Goal: Task Accomplishment & Management: Manage account settings

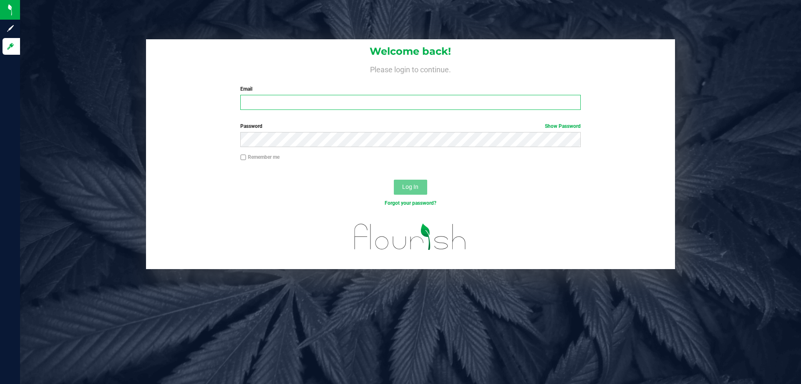
drag, startPoint x: 295, startPoint y: 106, endPoint x: 303, endPoint y: 106, distance: 8.4
click at [298, 107] on input "Email" at bounding box center [410, 102] width 340 height 15
type input "[EMAIL_ADDRESS][DOMAIN_NAME]"
click at [394, 179] on button "Log In" at bounding box center [410, 186] width 33 height 15
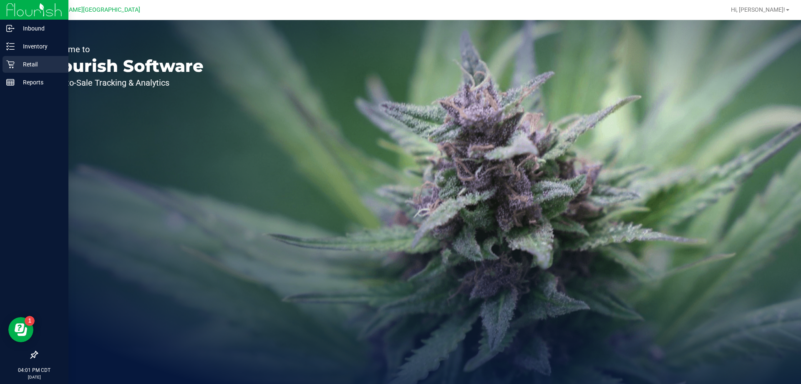
click at [11, 65] on icon at bounding box center [10, 64] width 8 height 8
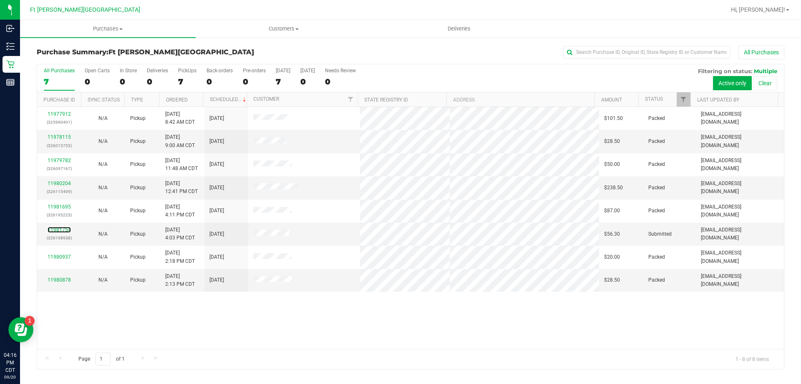
click at [64, 230] on link "11981754" at bounding box center [59, 230] width 23 height 6
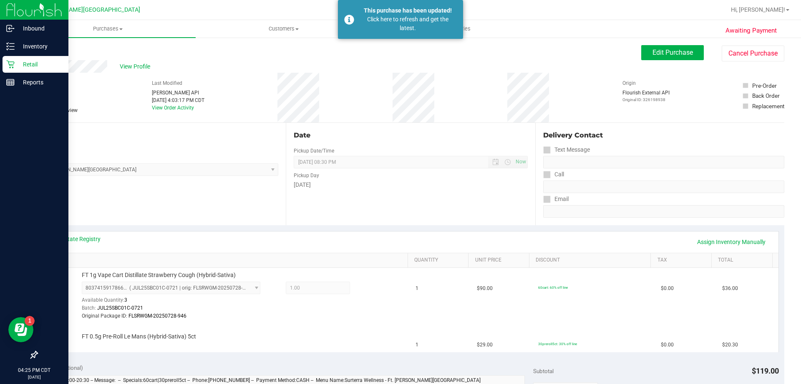
click at [15, 69] on p "Retail" at bounding box center [40, 64] width 50 height 10
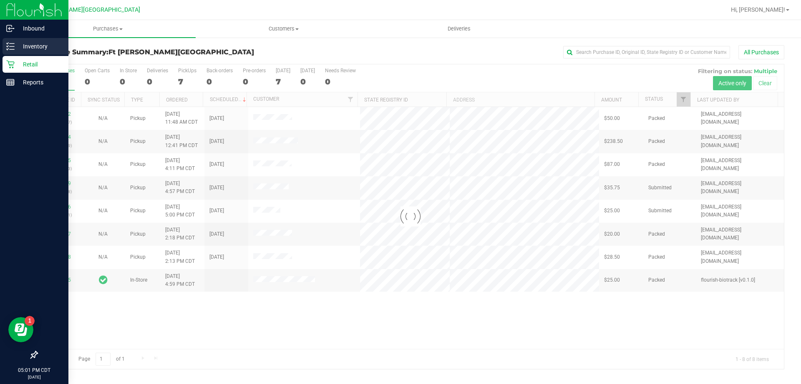
click at [18, 44] on p "Inventory" at bounding box center [40, 46] width 50 height 10
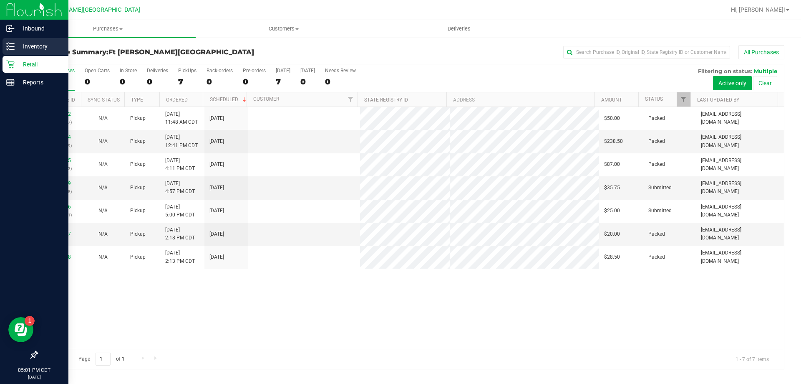
click at [20, 45] on p "Inventory" at bounding box center [40, 46] width 50 height 10
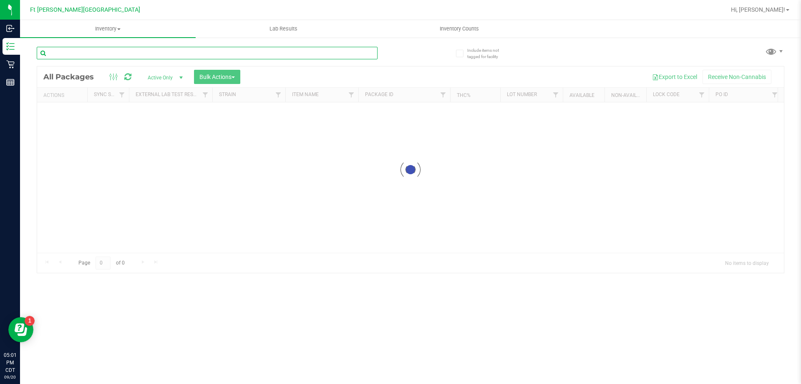
click at [102, 51] on div "Inventory All packages All inventory Waste log Create inventory Lab Results Inv…" at bounding box center [410, 202] width 781 height 364
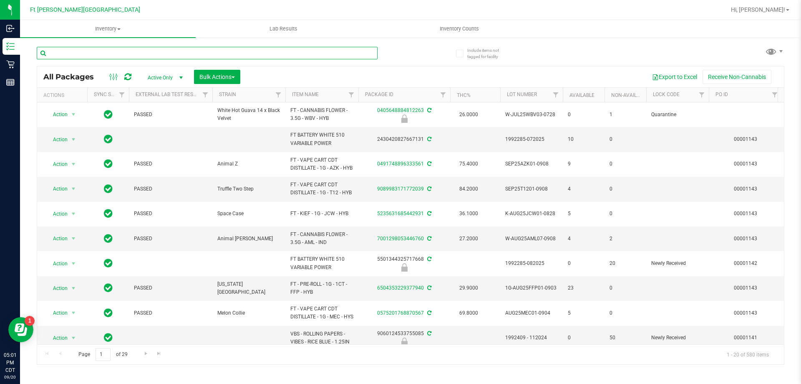
type input "s"
type input "dsc"
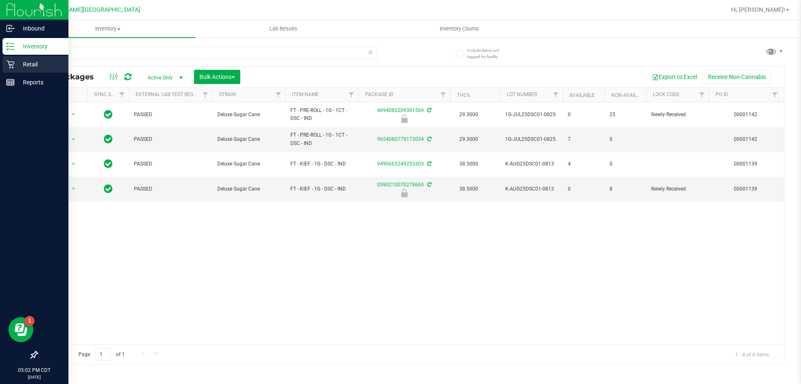
click at [32, 63] on p "Retail" at bounding box center [40, 64] width 50 height 10
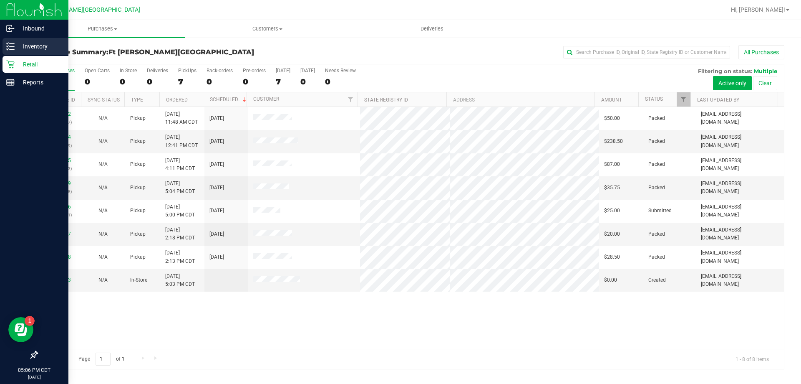
click at [16, 46] on p "Inventory" at bounding box center [40, 46] width 50 height 10
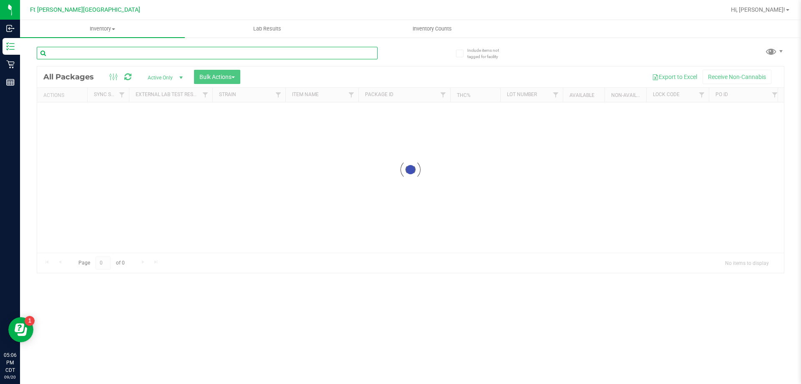
click at [92, 55] on input "text" at bounding box center [207, 53] width 341 height 13
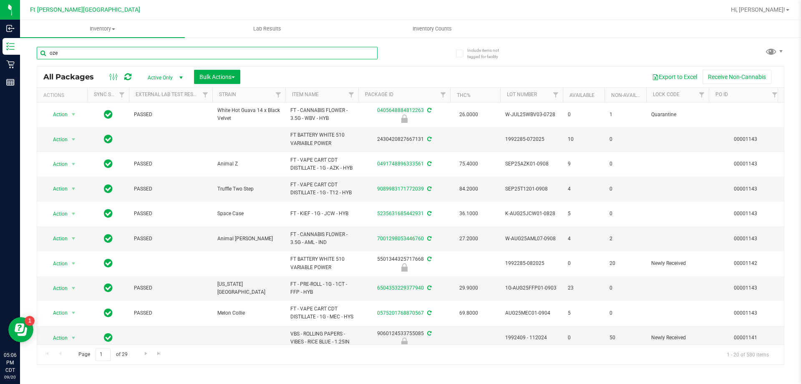
type input "oze"
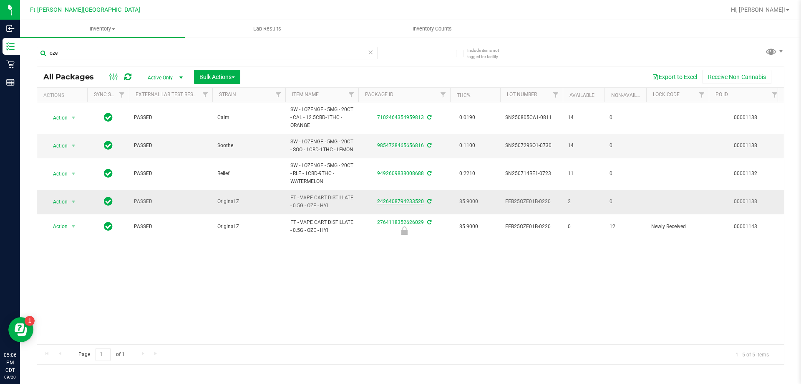
click at [412, 204] on link "2426408794233520" at bounding box center [400, 201] width 47 height 6
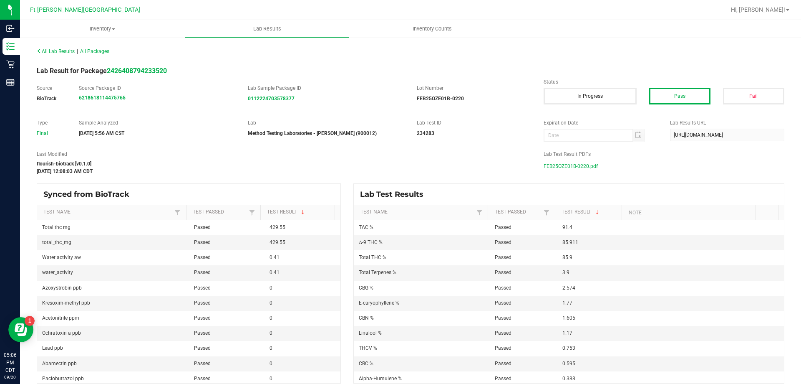
click at [580, 163] on span "FEB25OZE01B-0220.pdf" at bounding box center [571, 166] width 54 height 13
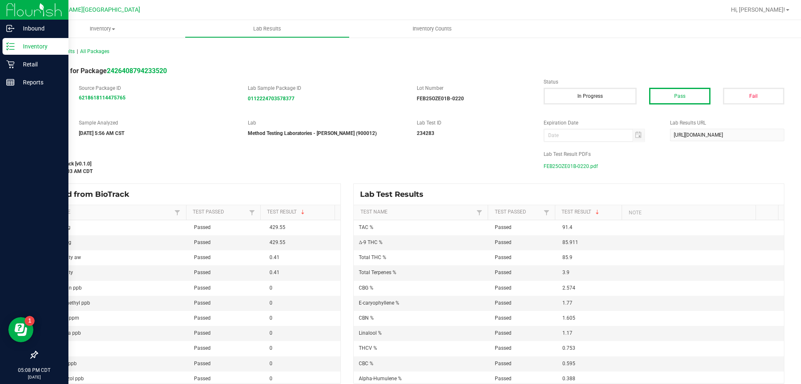
click at [17, 48] on p "Inventory" at bounding box center [40, 46] width 50 height 10
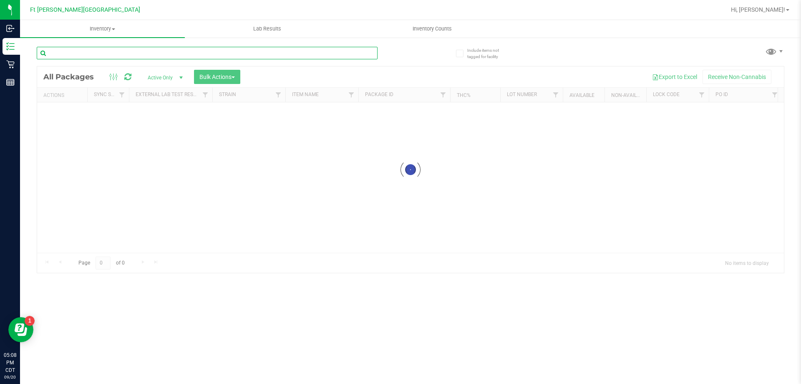
click at [75, 55] on input "text" at bounding box center [207, 53] width 341 height 13
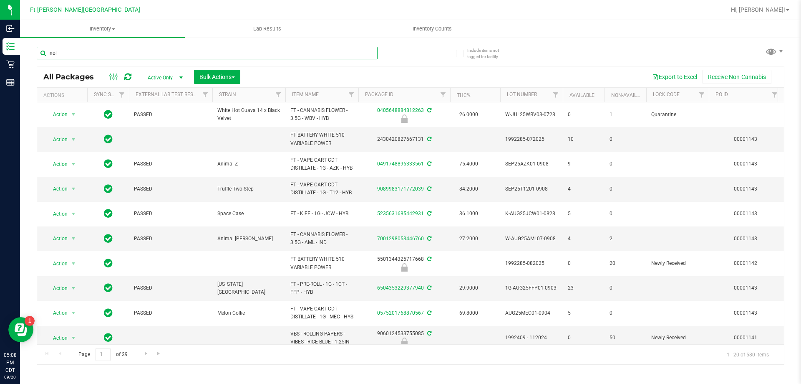
type input "nol"
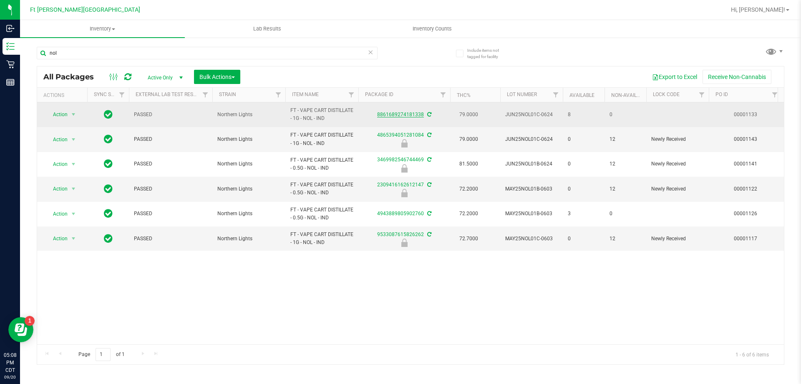
click at [405, 114] on link "8861689274181338" at bounding box center [400, 114] width 47 height 6
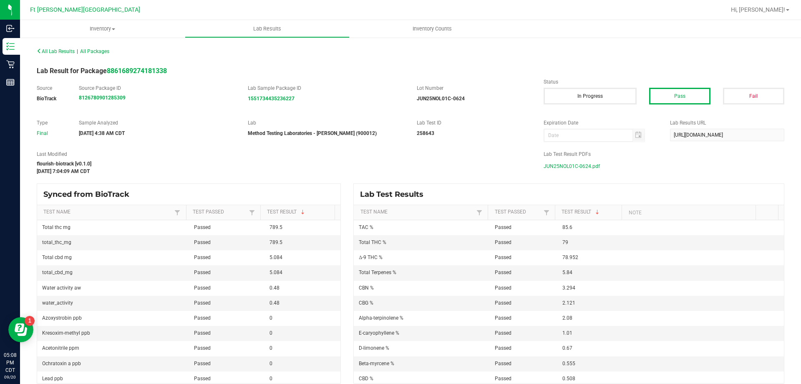
click at [582, 164] on span "JUN25NOL01C-0624.pdf" at bounding box center [572, 166] width 56 height 13
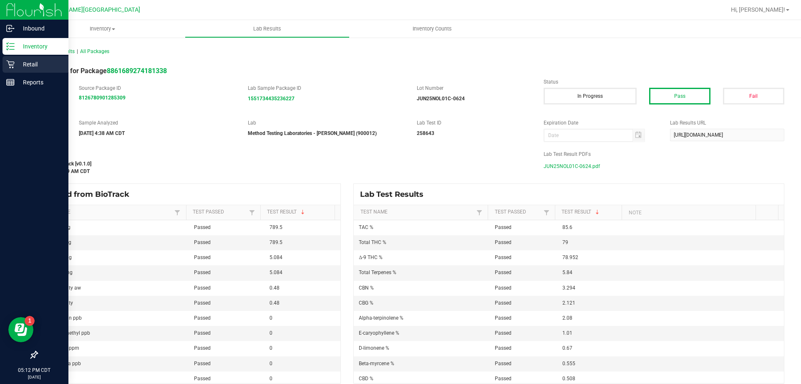
click at [22, 65] on p "Retail" at bounding box center [40, 64] width 50 height 10
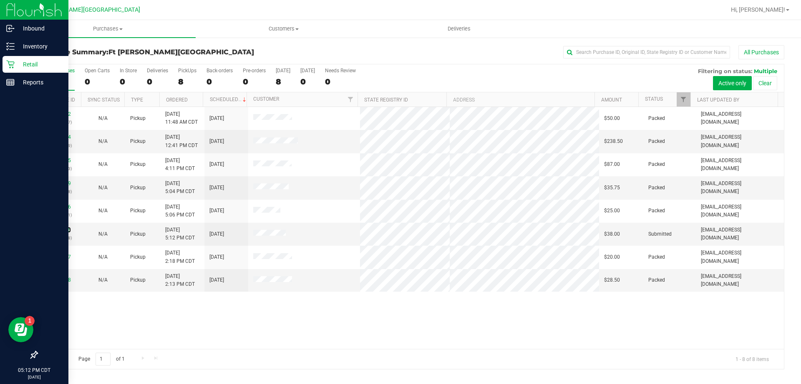
click at [65, 228] on link "11982135" at bounding box center [59, 230] width 23 height 6
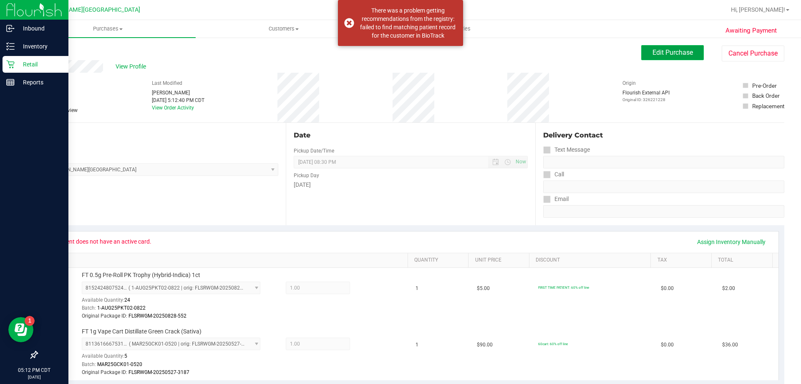
click at [680, 54] on button "Edit Purchase" at bounding box center [672, 52] width 63 height 15
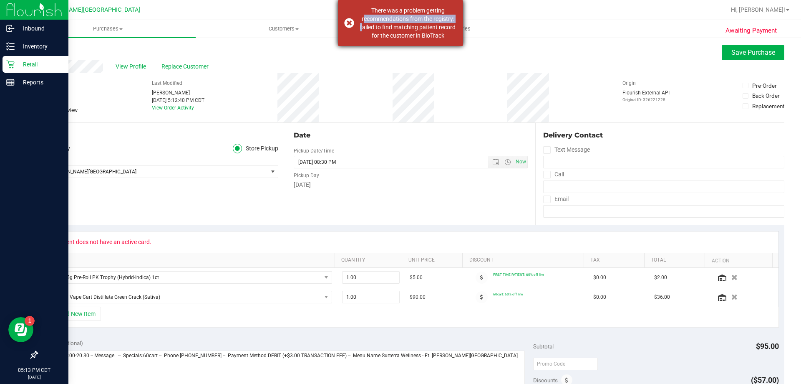
click at [353, 23] on div "There was a problem getting recommendations from the registry: failed to find m…" at bounding box center [400, 23] width 125 height 46
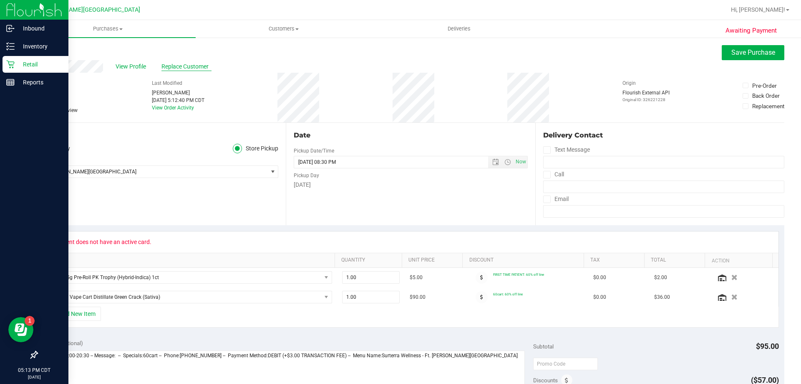
click at [185, 67] on span "Replace Customer" at bounding box center [187, 66] width 50 height 9
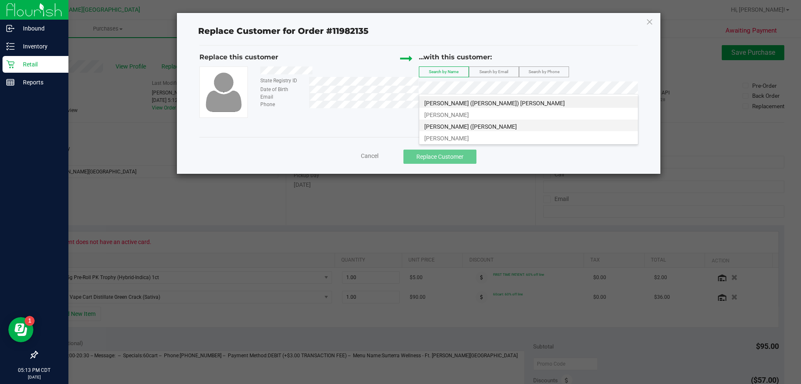
click at [457, 126] on span "[PERSON_NAME] ([PERSON_NAME]" at bounding box center [470, 126] width 93 height 7
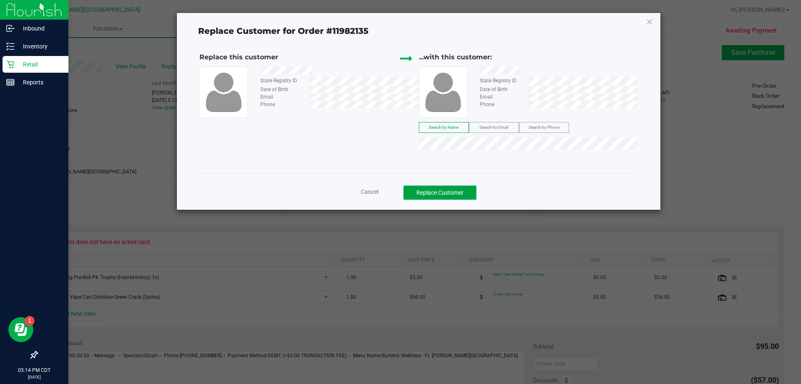
click at [442, 196] on button "Replace Customer" at bounding box center [440, 192] width 73 height 14
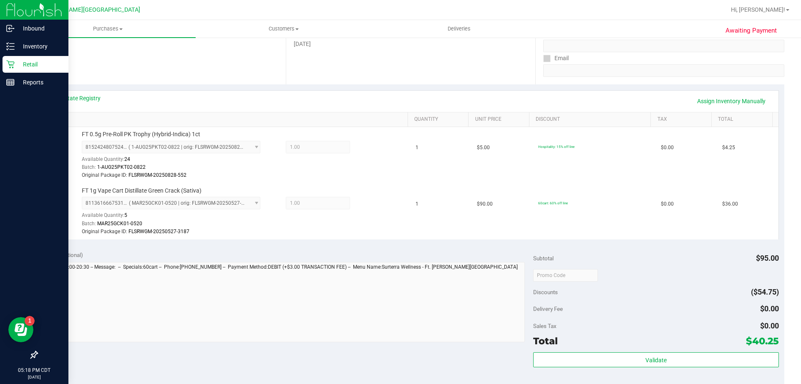
scroll to position [250, 0]
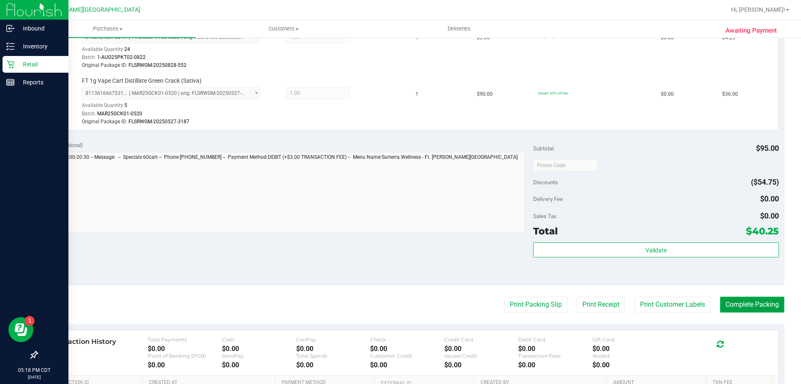
click at [734, 306] on button "Complete Packing" at bounding box center [752, 304] width 64 height 16
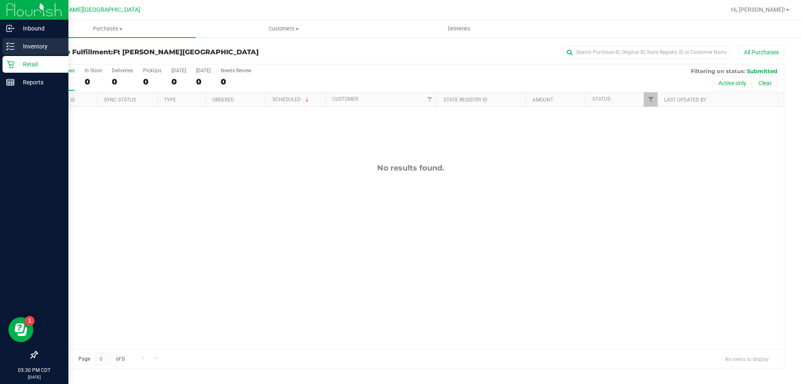
click at [24, 42] on p "Inventory" at bounding box center [40, 46] width 50 height 10
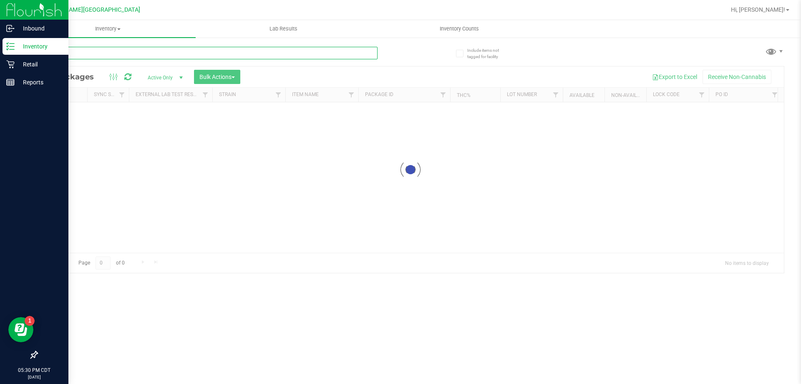
click at [147, 47] on input "text" at bounding box center [207, 53] width 341 height 13
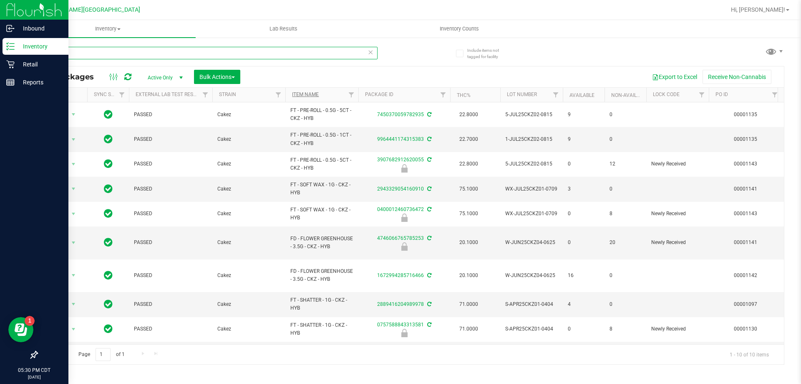
type input "ckz"
click at [309, 91] on th "Item Name" at bounding box center [321, 95] width 73 height 15
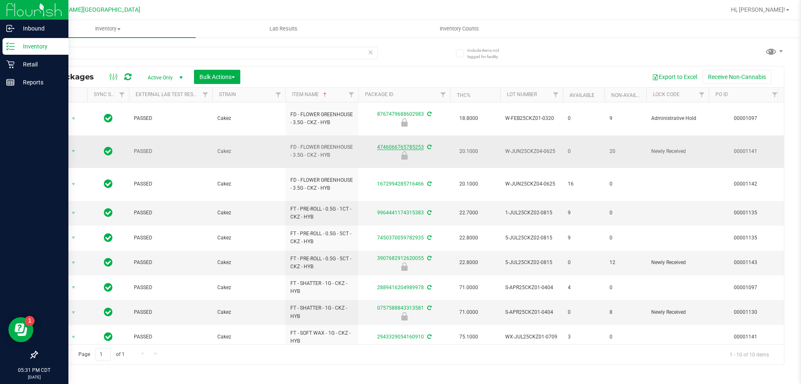
click at [388, 144] on link "4746066765785253" at bounding box center [400, 147] width 47 height 6
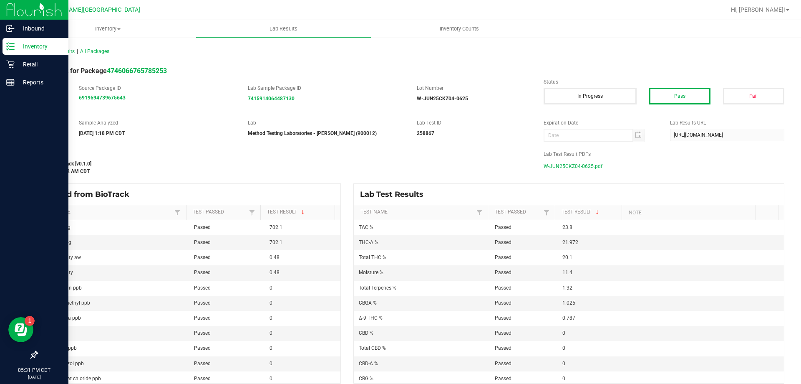
click at [555, 167] on span "W-JUN25CKZ04-0625.pdf" at bounding box center [573, 166] width 59 height 13
click at [33, 64] on p "Retail" at bounding box center [40, 64] width 50 height 10
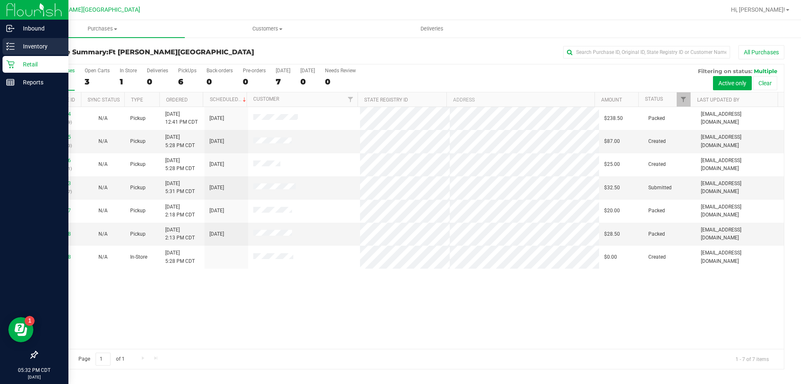
click at [38, 44] on p "Inventory" at bounding box center [40, 46] width 50 height 10
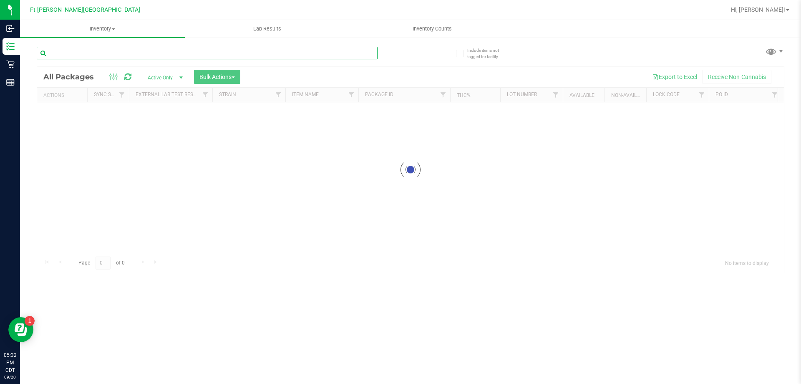
click at [133, 55] on div "Inventory All packages All inventory Waste log Create inventory Lab Results Inv…" at bounding box center [410, 202] width 781 height 364
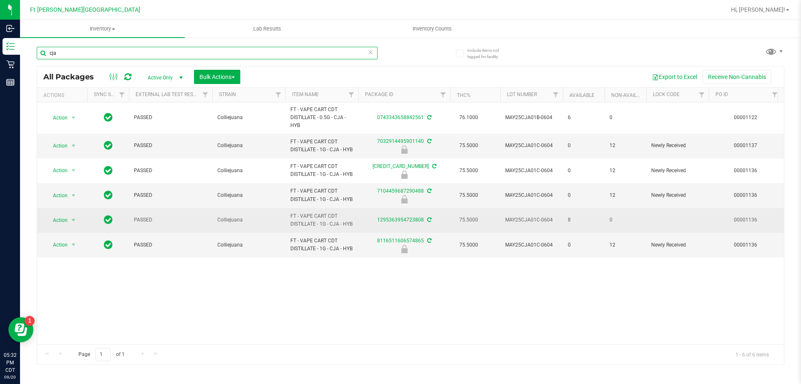
type input "cja"
click at [396, 216] on div "1295363954723808" at bounding box center [404, 220] width 94 height 8
click at [397, 222] on link "1295363954723808" at bounding box center [400, 220] width 47 height 6
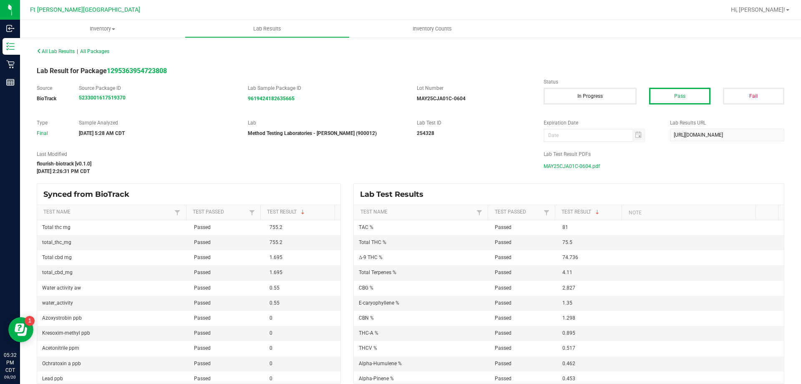
click at [573, 167] on span "MAY25CJA01C-0604.pdf" at bounding box center [572, 166] width 56 height 13
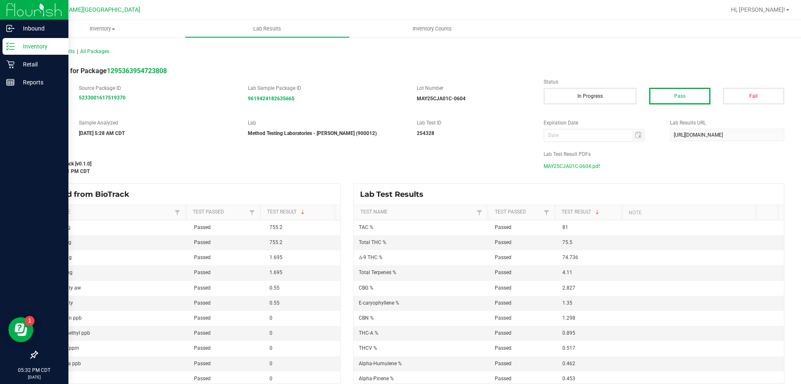
click at [15, 46] on p "Inventory" at bounding box center [40, 46] width 50 height 10
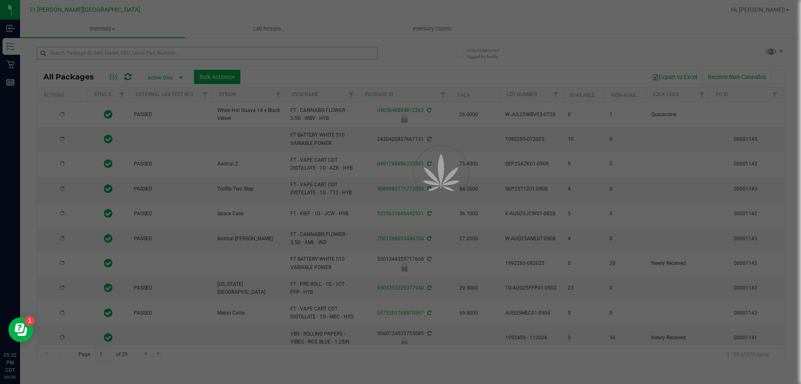
click at [98, 52] on div at bounding box center [400, 192] width 801 height 384
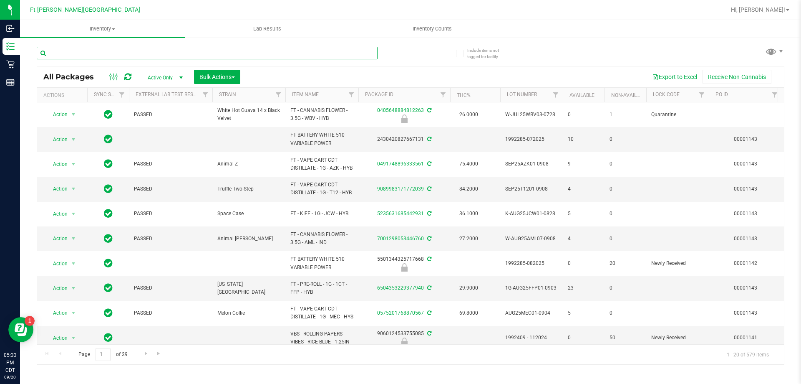
click at [173, 47] on input "text" at bounding box center [207, 53] width 341 height 13
type input "elr"
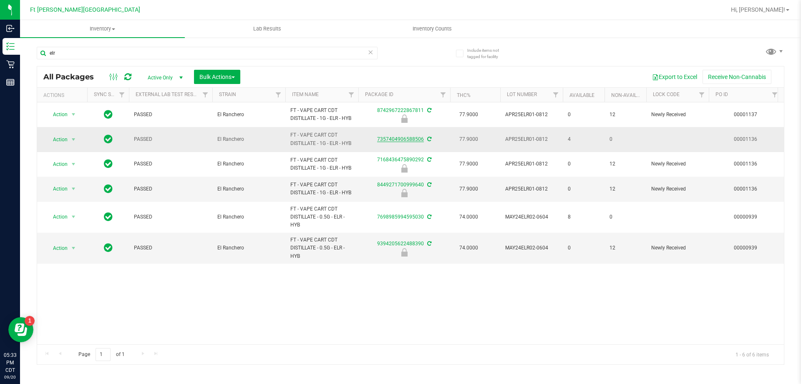
click at [399, 141] on link "7357404906588506" at bounding box center [400, 139] width 47 height 6
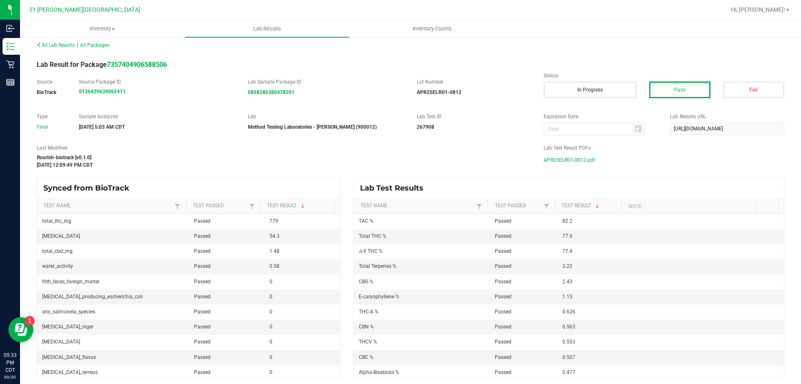
scroll to position [8, 0]
click at [570, 157] on span "APR25ELR01-0812.pdf" at bounding box center [569, 158] width 51 height 13
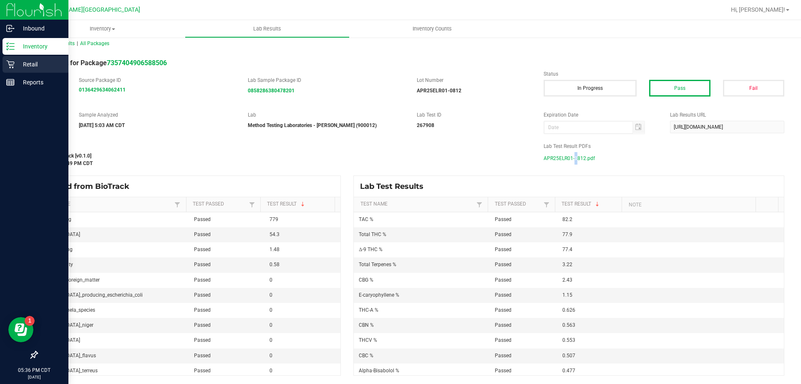
click at [20, 67] on p "Retail" at bounding box center [40, 64] width 50 height 10
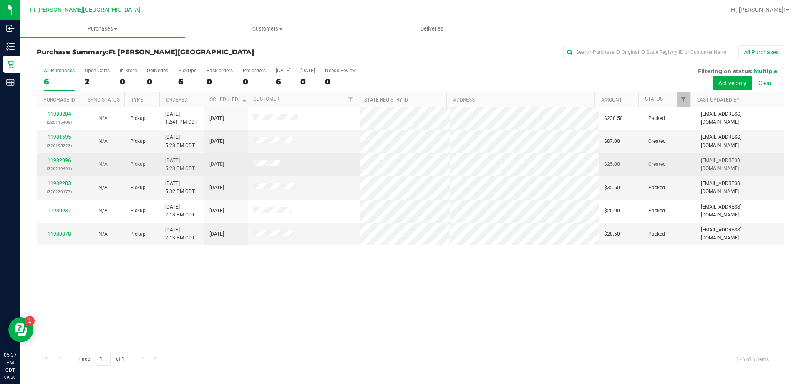
click at [56, 157] on link "11982096" at bounding box center [59, 160] width 23 height 6
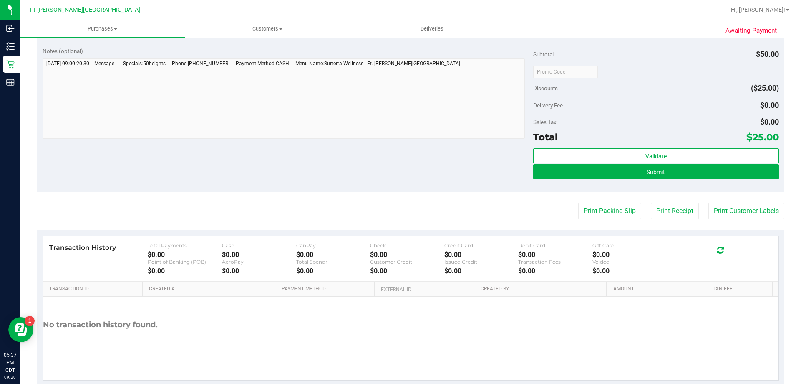
scroll to position [292, 0]
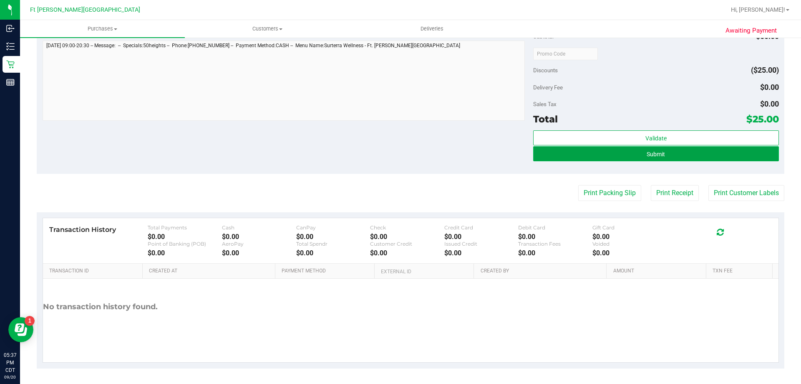
click at [648, 152] on span "Submit" at bounding box center [656, 154] width 18 height 7
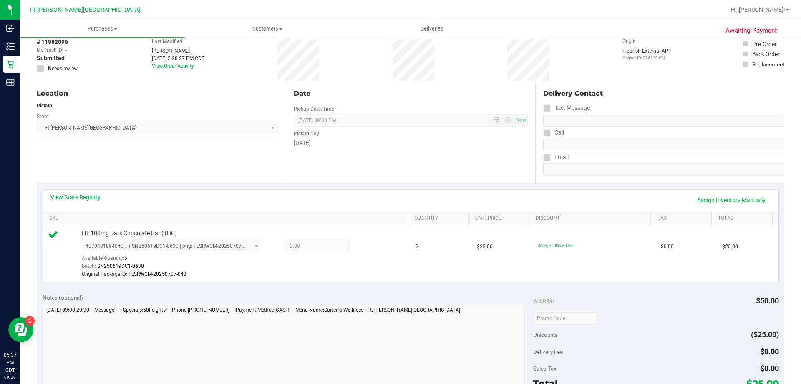
scroll to position [307, 0]
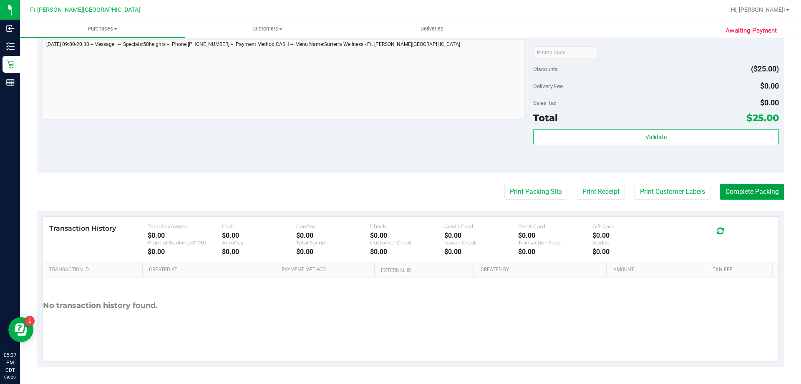
click at [740, 196] on button "Complete Packing" at bounding box center [752, 192] width 64 height 16
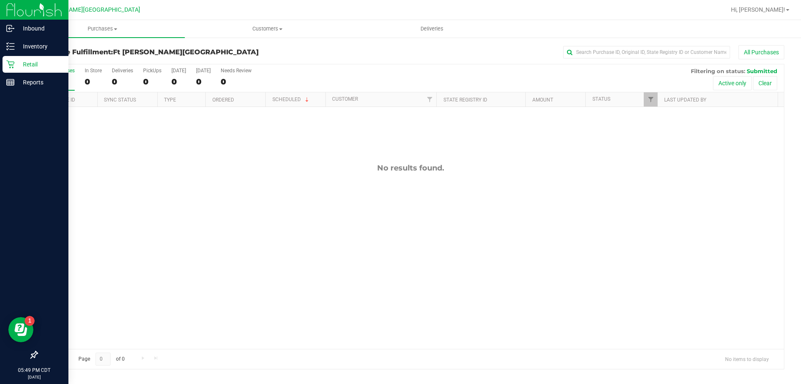
click at [32, 61] on p "Retail" at bounding box center [40, 64] width 50 height 10
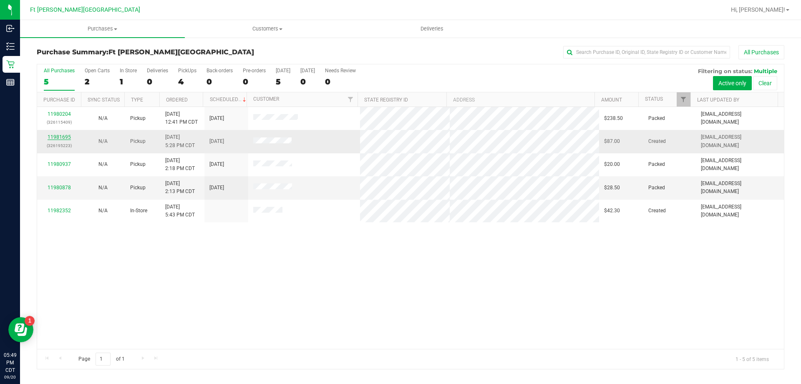
click at [69, 135] on link "11981695" at bounding box center [59, 137] width 23 height 6
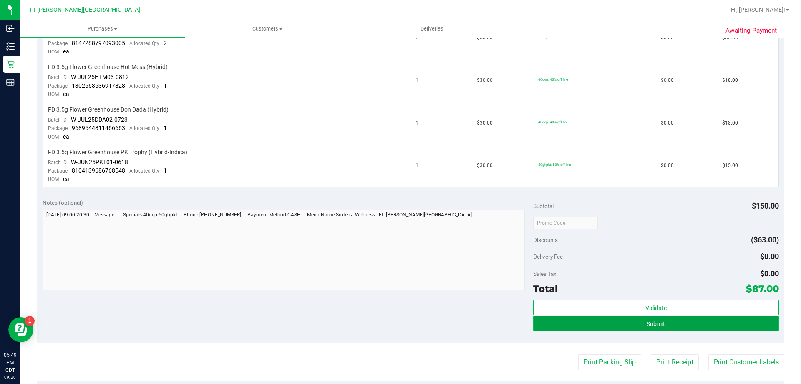
click at [669, 327] on button "Submit" at bounding box center [655, 323] width 245 height 15
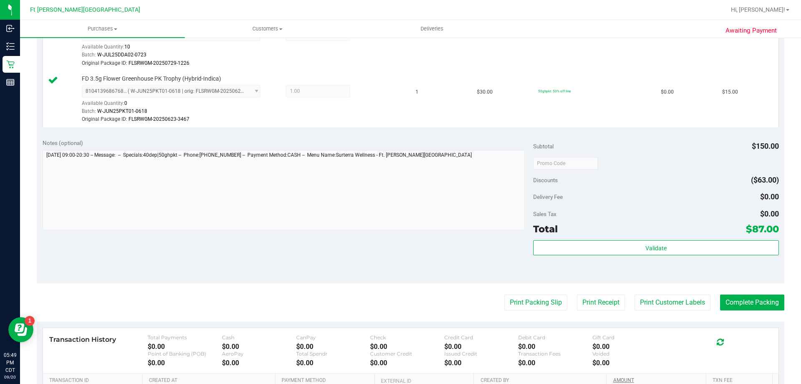
scroll to position [404, 0]
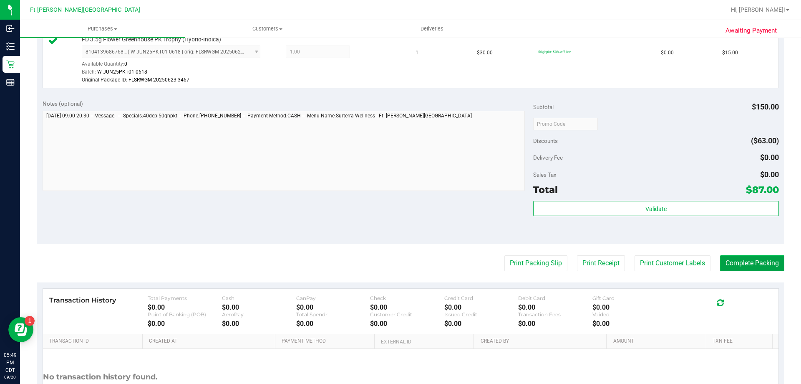
click at [723, 265] on button "Complete Packing" at bounding box center [752, 263] width 64 height 16
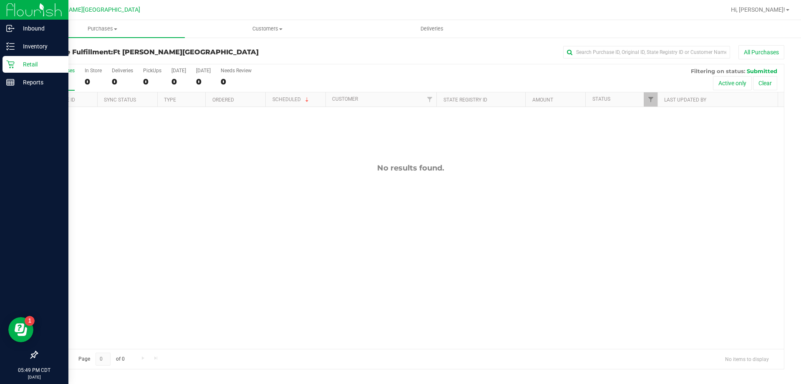
click at [22, 66] on p "Retail" at bounding box center [40, 64] width 50 height 10
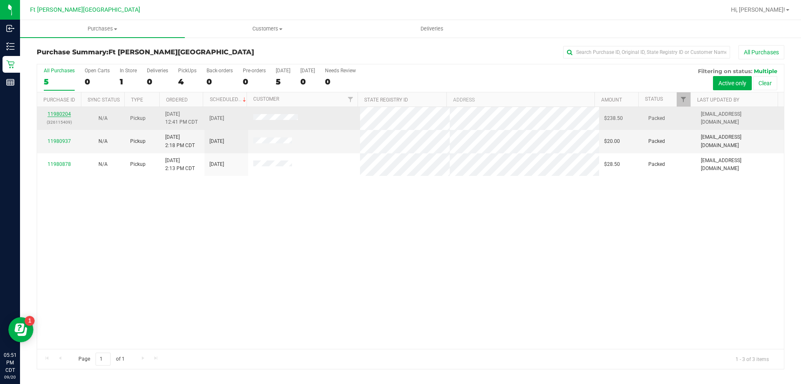
click at [63, 114] on link "11980204" at bounding box center [59, 114] width 23 height 6
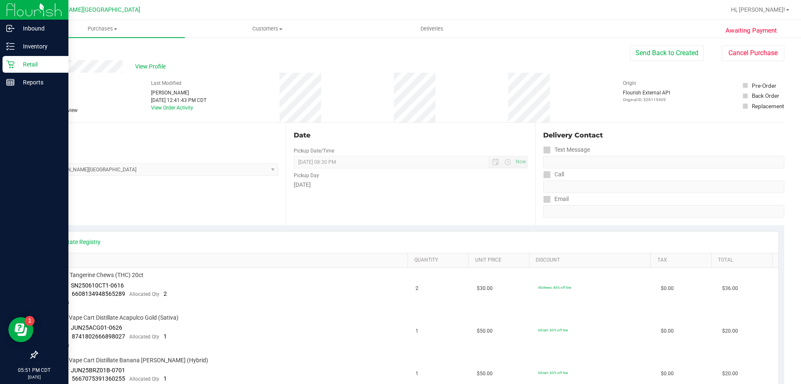
click at [13, 64] on icon at bounding box center [10, 65] width 8 height 8
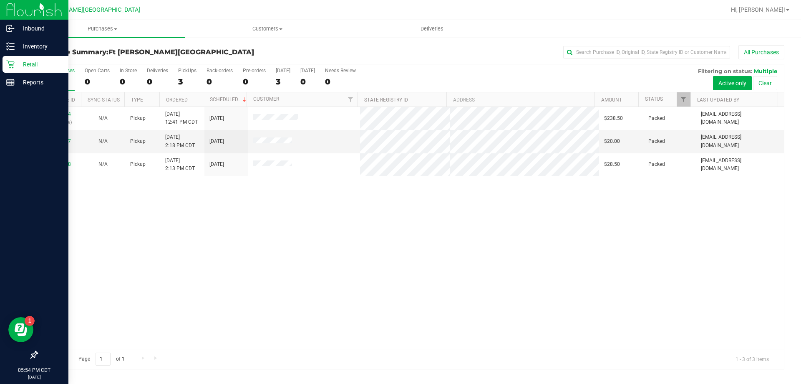
click at [38, 63] on p "Retail" at bounding box center [40, 64] width 50 height 10
click at [24, 45] on p "Inventory" at bounding box center [40, 46] width 50 height 10
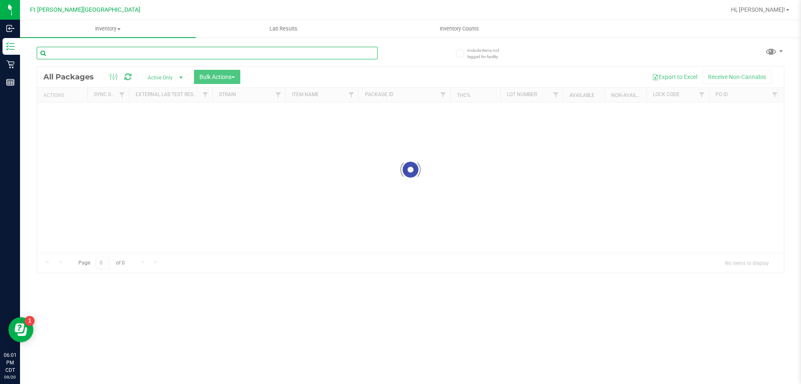
click at [129, 50] on input "text" at bounding box center [207, 53] width 341 height 13
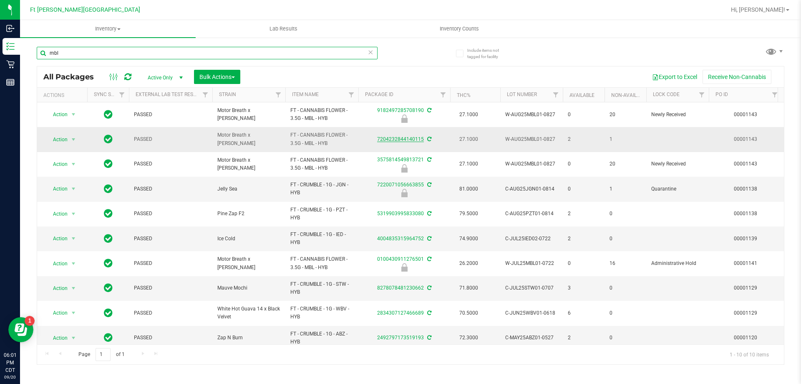
type input "mbl"
click at [399, 139] on link "7204232844140115" at bounding box center [400, 139] width 47 height 6
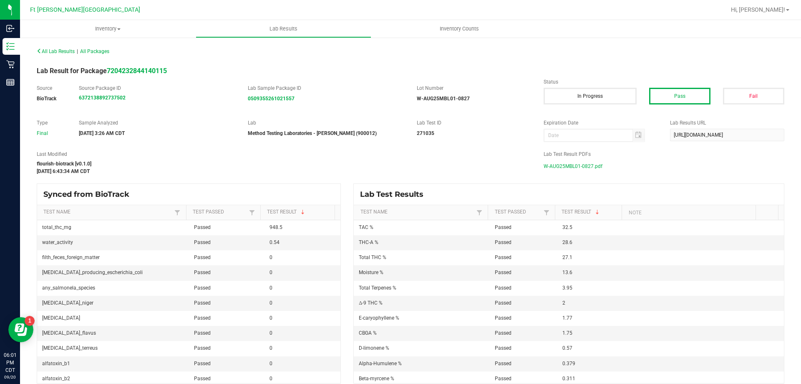
click at [592, 169] on span "W-AUG25MBL01-0827.pdf" at bounding box center [573, 166] width 59 height 13
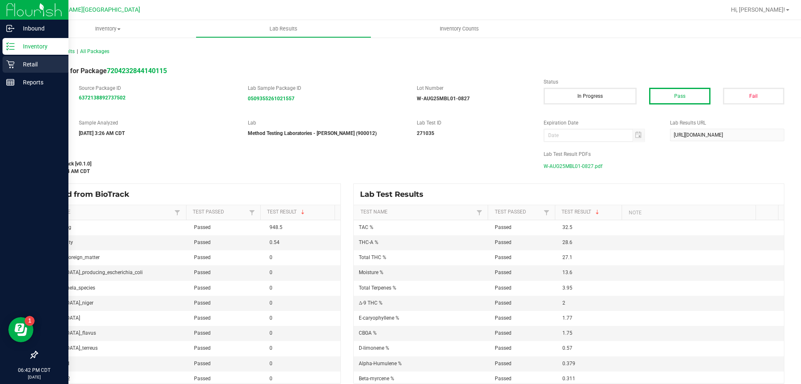
click at [28, 69] on div "Retail" at bounding box center [36, 64] width 66 height 17
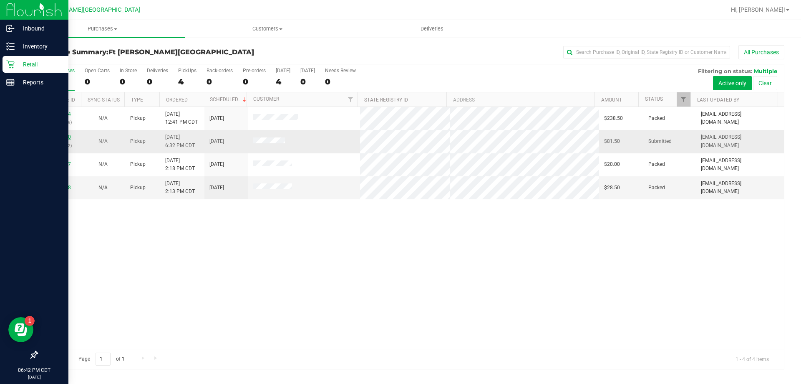
click at [66, 135] on link "11982610" at bounding box center [59, 137] width 23 height 6
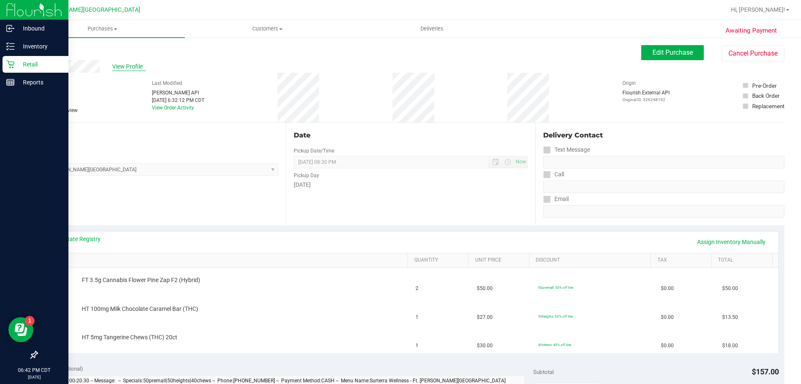
click at [138, 65] on span "View Profile" at bounding box center [128, 66] width 33 height 9
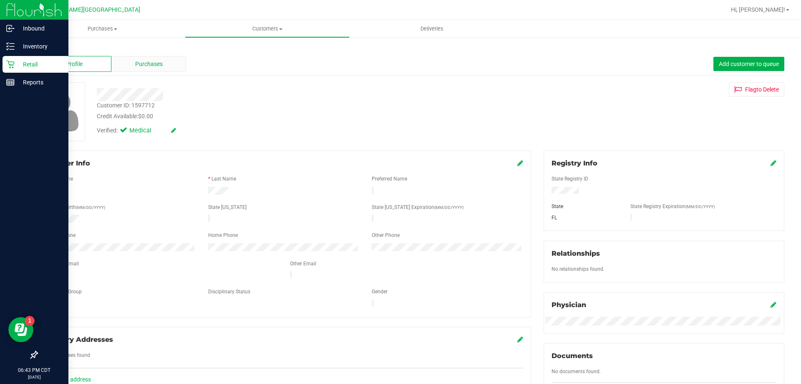
click at [146, 69] on div "Purchases" at bounding box center [148, 64] width 75 height 16
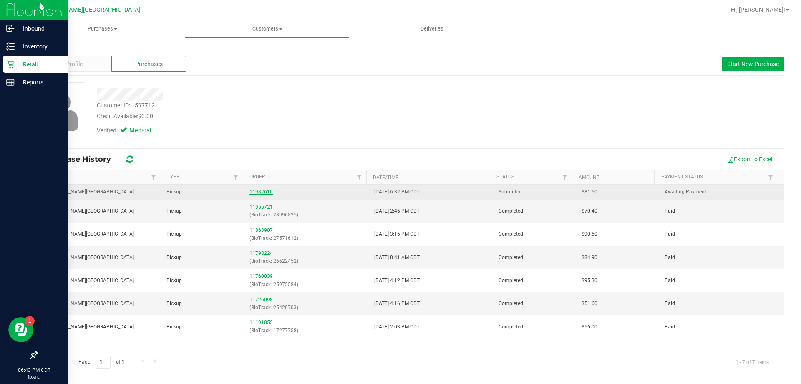
click at [262, 192] on link "11982610" at bounding box center [261, 192] width 23 height 6
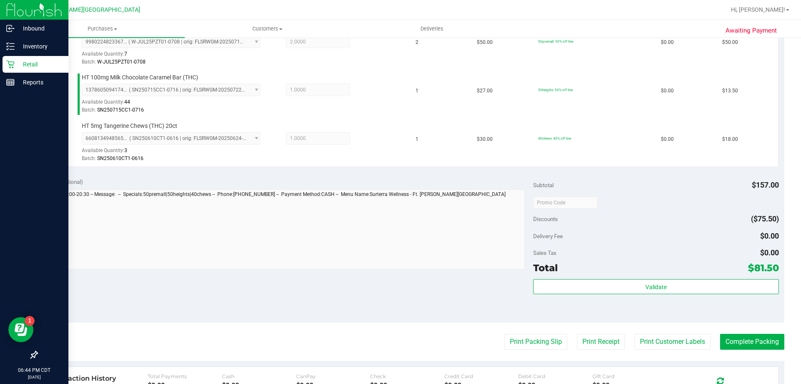
scroll to position [396, 0]
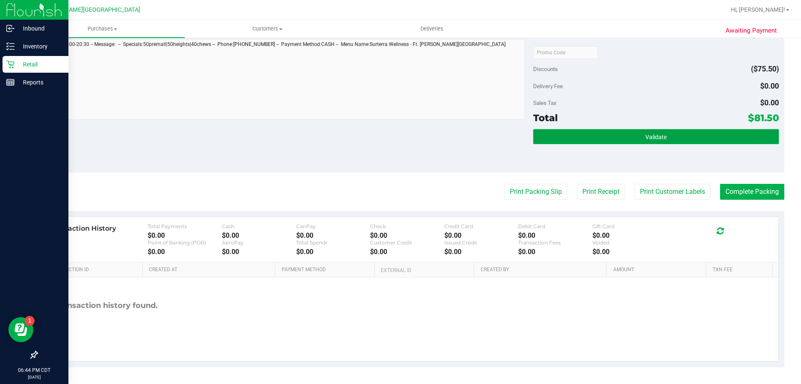
click at [613, 143] on button "Validate" at bounding box center [655, 136] width 245 height 15
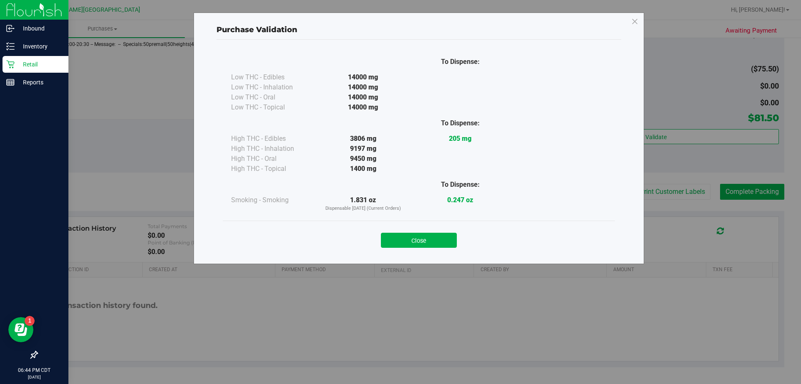
click at [446, 239] on button "Close" at bounding box center [419, 239] width 76 height 15
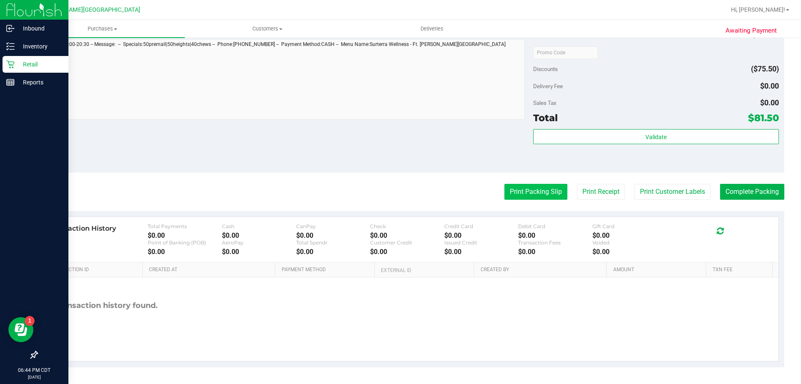
click at [540, 195] on button "Print Packing Slip" at bounding box center [536, 192] width 63 height 16
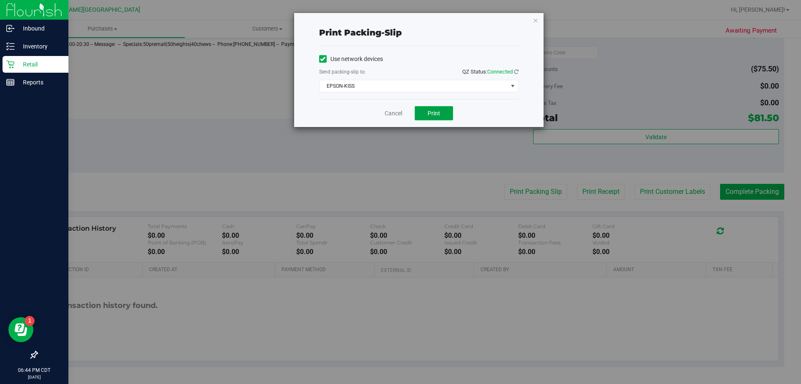
click at [439, 111] on span "Print" at bounding box center [434, 113] width 13 height 7
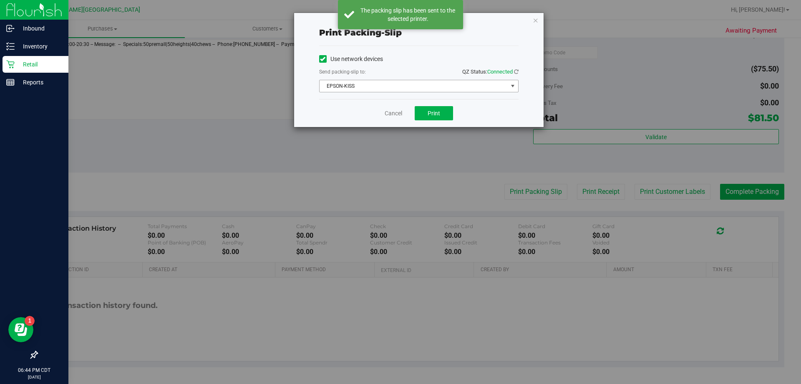
click at [366, 83] on span "EPSON-KISS" at bounding box center [414, 86] width 188 height 12
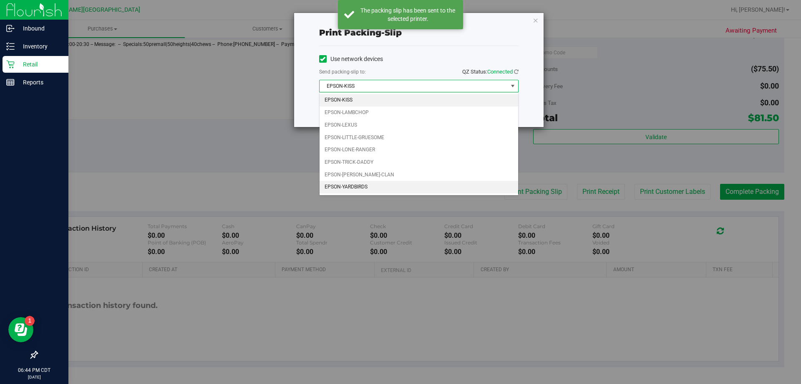
click at [372, 187] on li "EPSON-YARDBIRDS" at bounding box center [419, 187] width 199 height 13
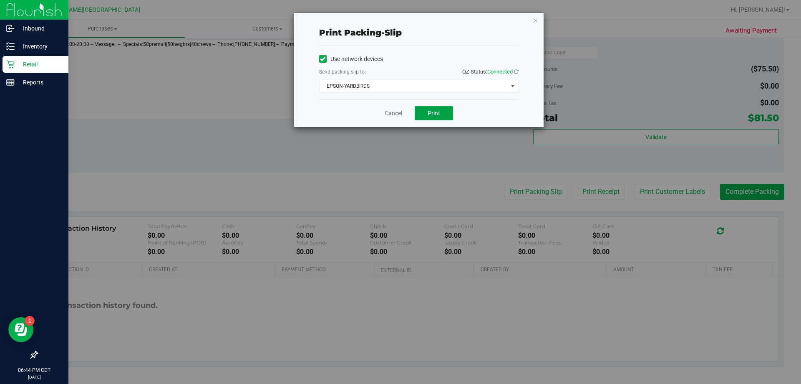
click at [428, 114] on span "Print" at bounding box center [434, 113] width 13 height 7
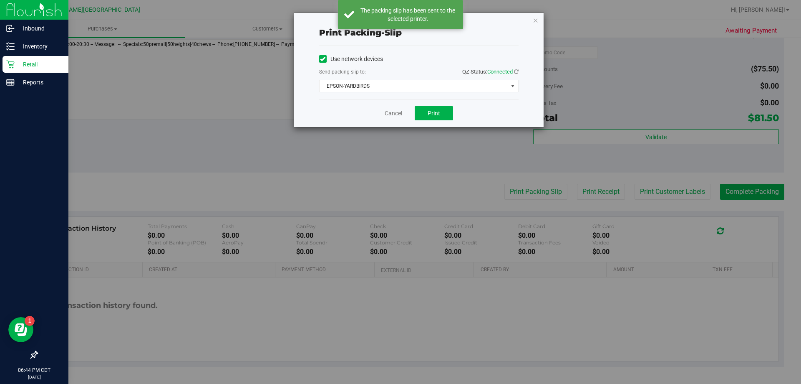
click at [392, 111] on link "Cancel" at bounding box center [394, 113] width 18 height 9
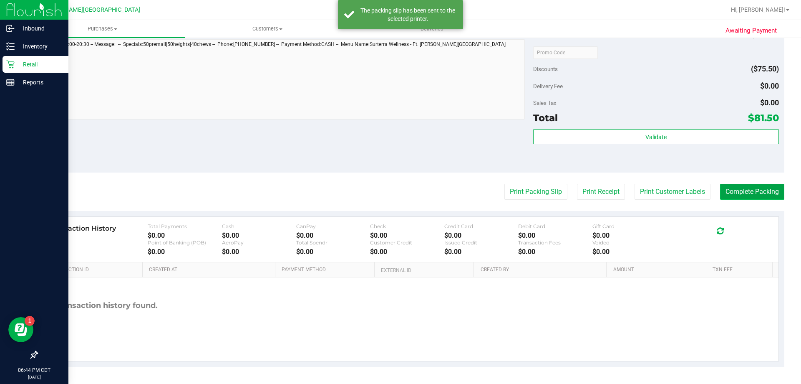
click at [757, 190] on button "Complete Packing" at bounding box center [752, 192] width 64 height 16
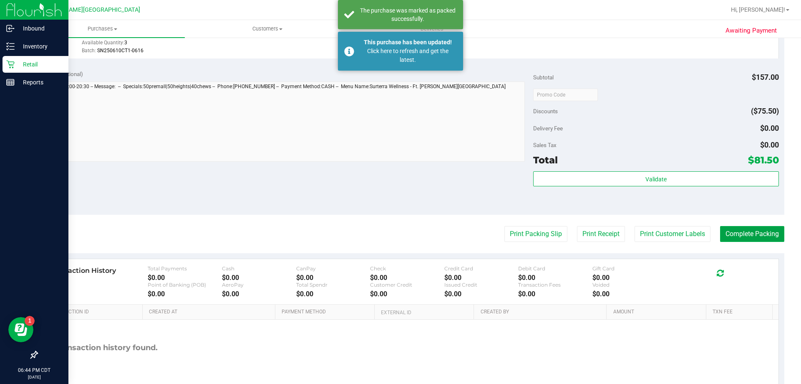
scroll to position [270, 0]
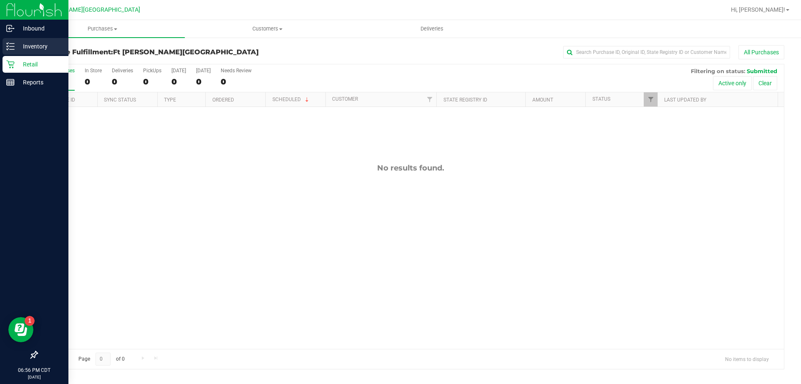
click at [24, 51] on div "Inventory" at bounding box center [36, 46] width 66 height 17
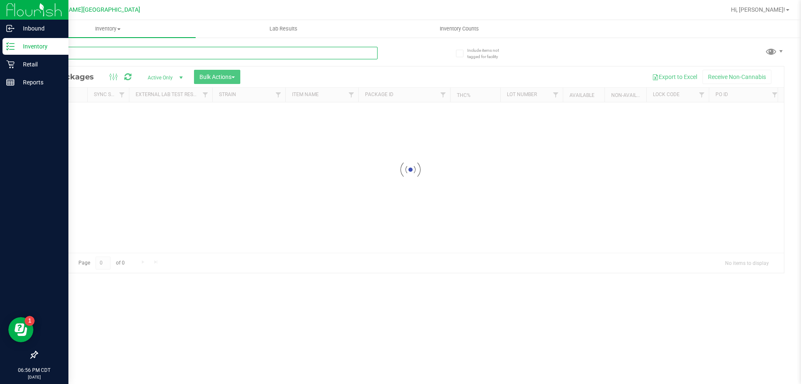
click at [124, 56] on div "Inventory All packages All inventory Waste log Create inventory Lab Results Inv…" at bounding box center [410, 202] width 781 height 364
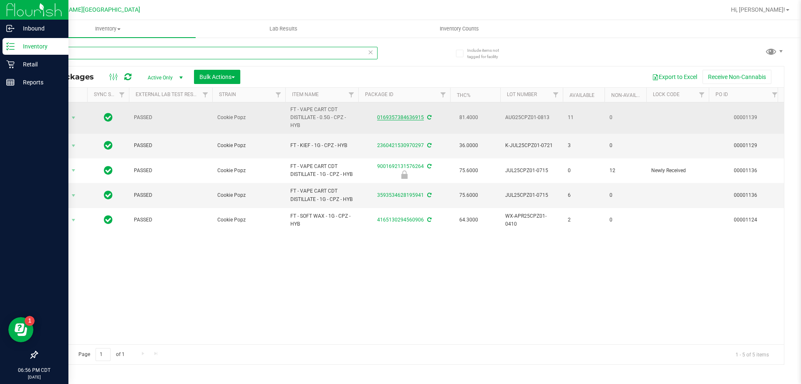
type input "cpz"
click at [415, 118] on link "0169357384636915" at bounding box center [400, 117] width 47 height 6
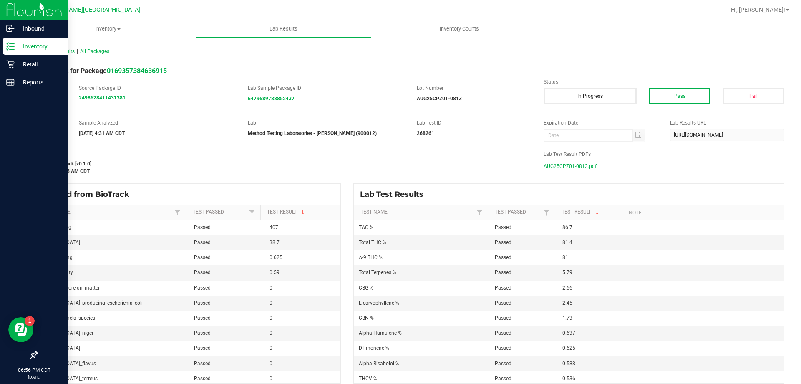
click at [556, 167] on span "AUG25CPZ01-0813.pdf" at bounding box center [570, 166] width 53 height 13
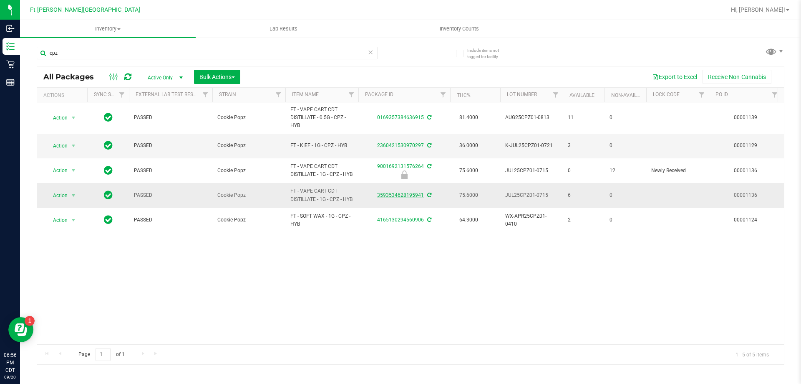
click at [411, 194] on link "3593534628195941" at bounding box center [400, 195] width 47 height 6
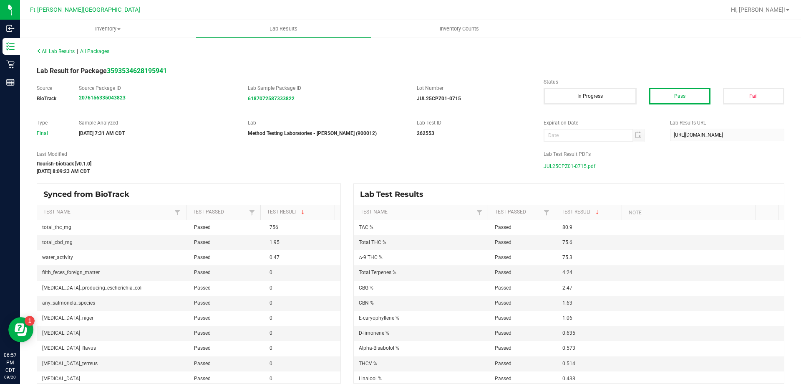
click at [587, 165] on span "JUL25CPZ01-0715.pdf" at bounding box center [570, 166] width 52 height 13
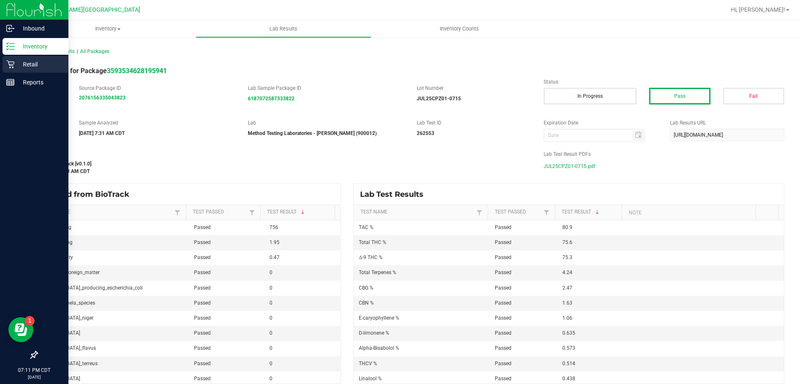
click at [30, 61] on p "Retail" at bounding box center [40, 64] width 50 height 10
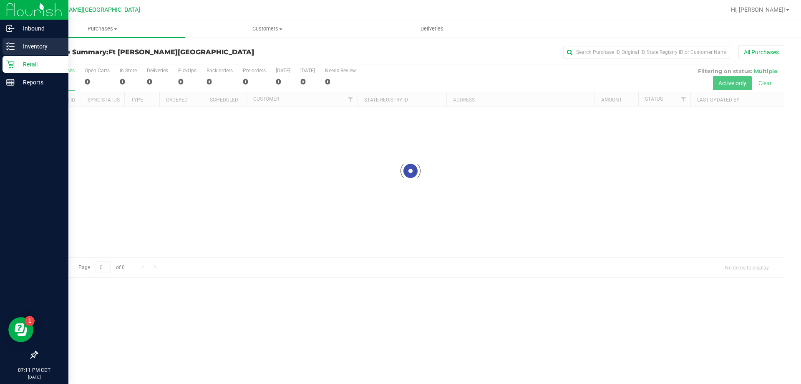
click at [41, 44] on p "Inventory" at bounding box center [40, 46] width 50 height 10
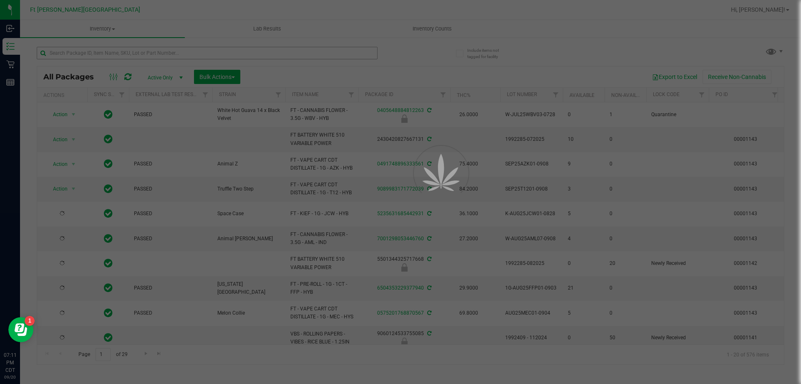
click at [109, 52] on div at bounding box center [400, 192] width 801 height 384
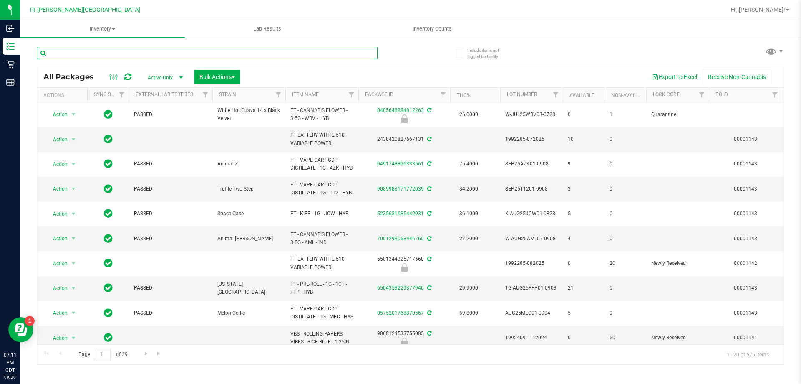
click at [108, 54] on input "text" at bounding box center [207, 53] width 341 height 13
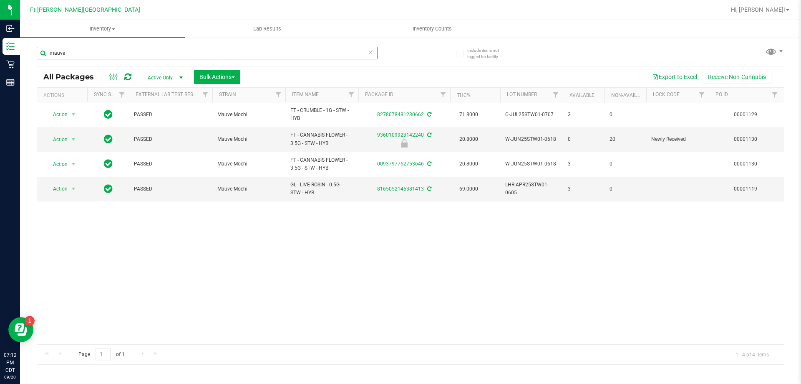
type input "mauve"
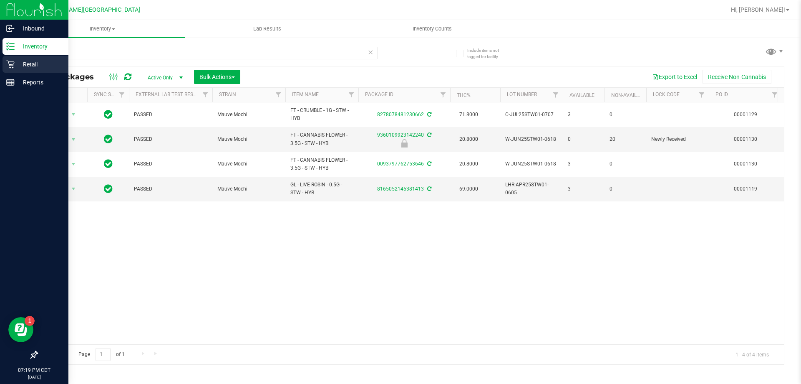
click at [3, 70] on div "Retail" at bounding box center [36, 64] width 66 height 17
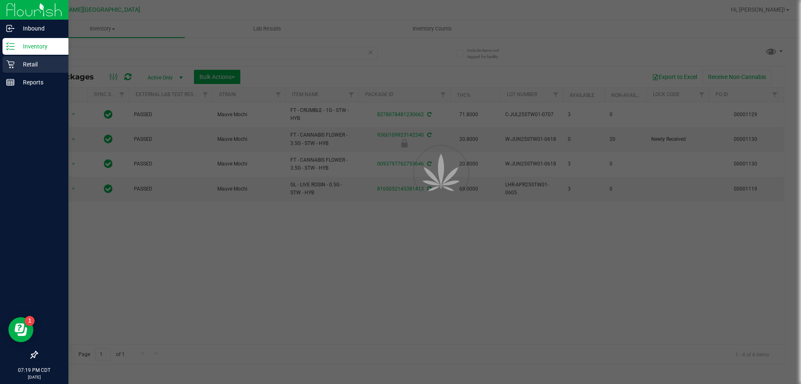
click at [5, 67] on div "Retail" at bounding box center [36, 64] width 66 height 17
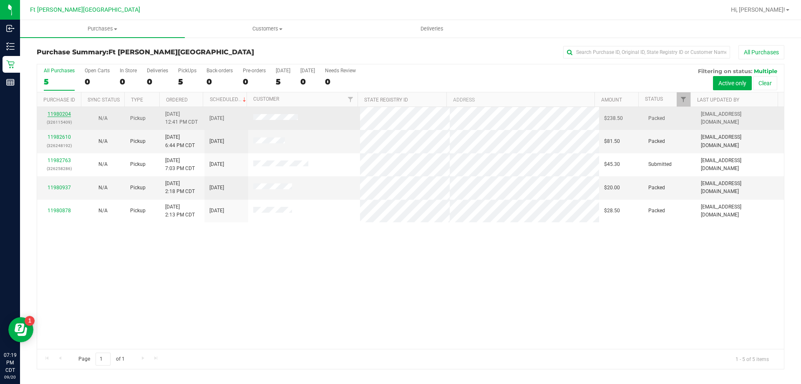
click at [51, 114] on link "11980204" at bounding box center [59, 114] width 23 height 6
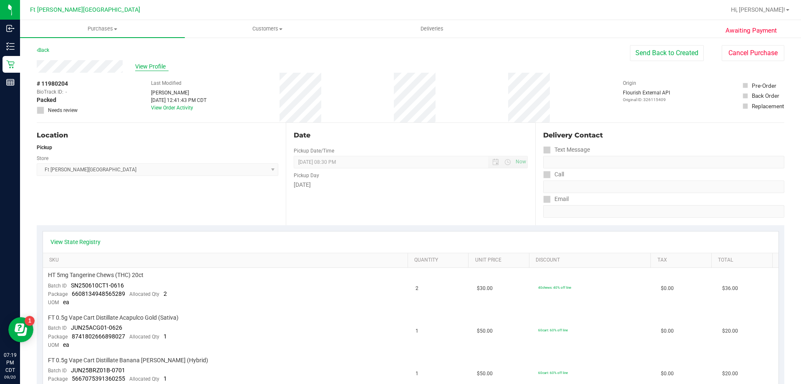
click at [161, 67] on span "View Profile" at bounding box center [151, 66] width 33 height 9
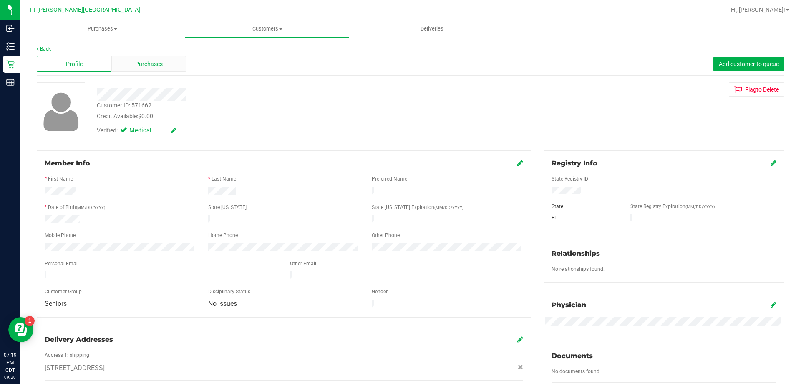
click at [151, 66] on span "Purchases" at bounding box center [149, 64] width 28 height 9
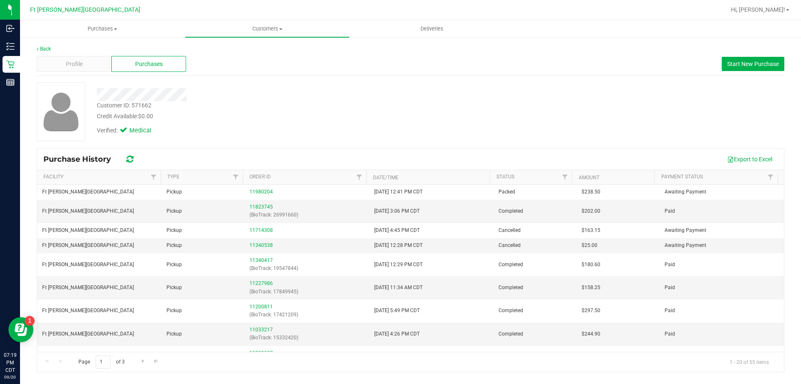
click at [61, 72] on div "Profile Purchases Start New Purchase" at bounding box center [411, 64] width 748 height 23
click at [60, 66] on div "Profile" at bounding box center [74, 64] width 75 height 16
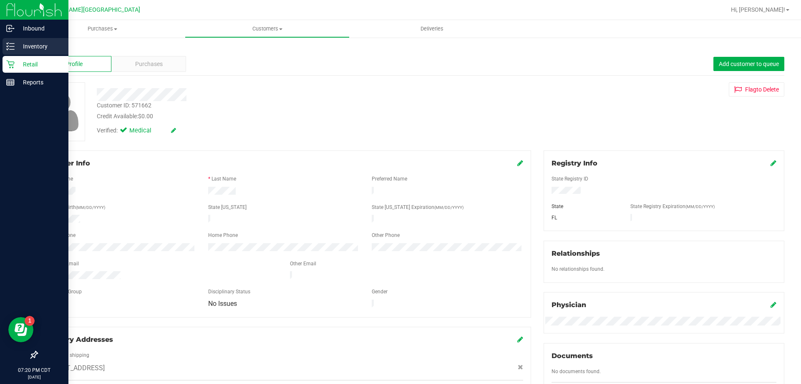
click at [31, 43] on p "Inventory" at bounding box center [40, 46] width 50 height 10
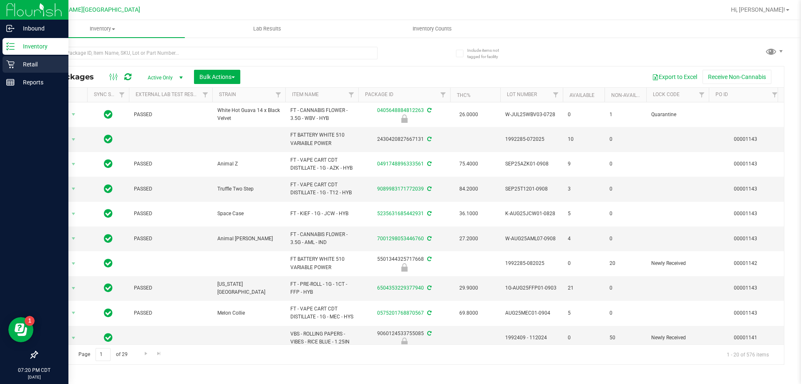
click at [18, 62] on p "Retail" at bounding box center [40, 64] width 50 height 10
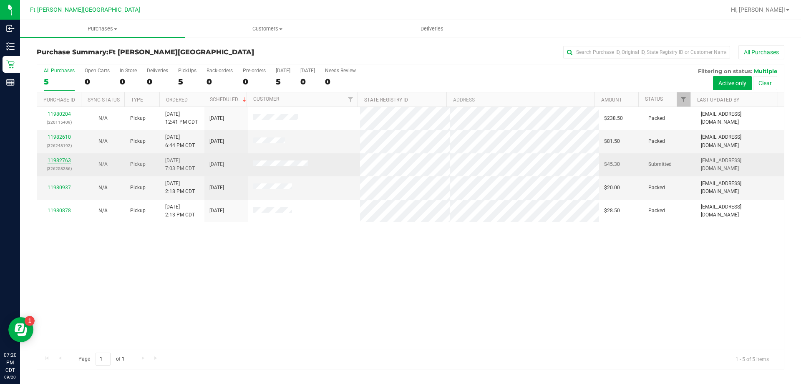
click at [60, 162] on link "11982763" at bounding box center [59, 160] width 23 height 6
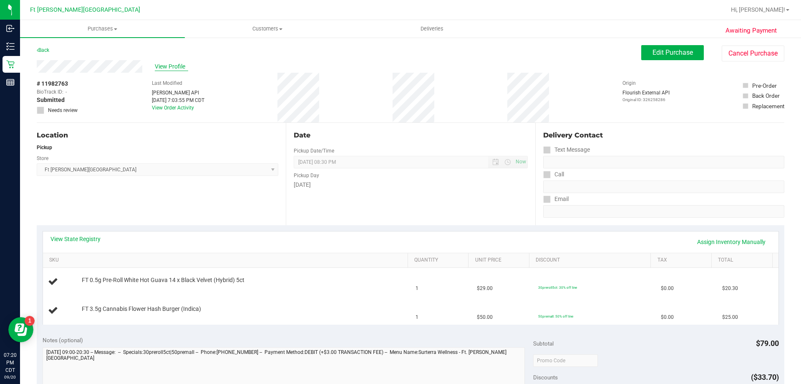
click at [173, 68] on span "View Profile" at bounding box center [171, 66] width 33 height 9
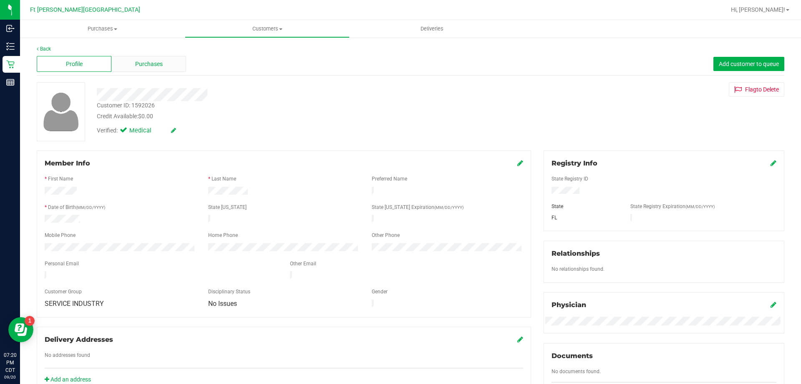
click at [158, 61] on span "Purchases" at bounding box center [149, 64] width 28 height 9
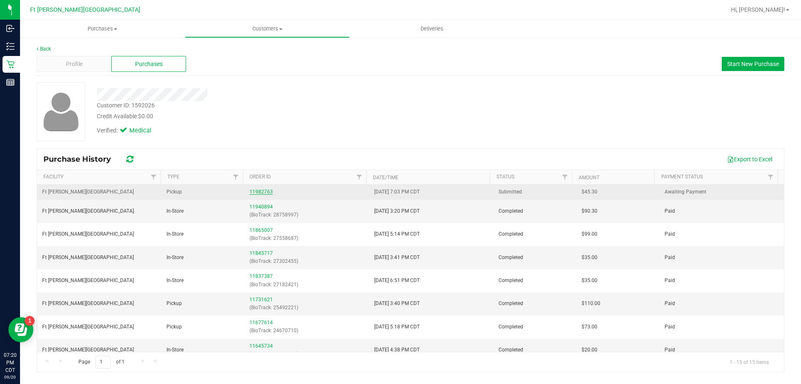
click at [267, 189] on link "11982763" at bounding box center [261, 192] width 23 height 6
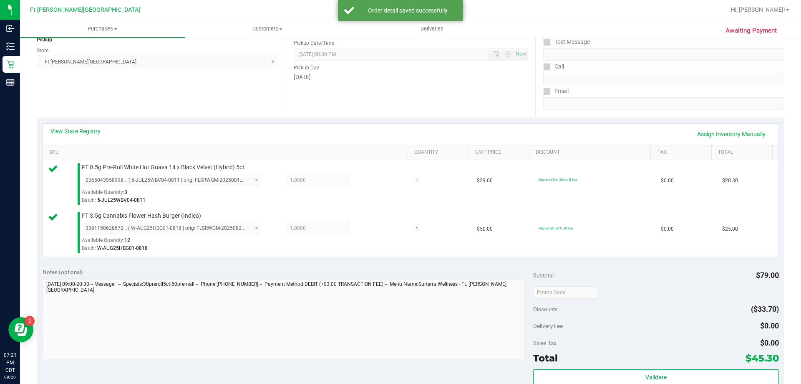
scroll to position [250, 0]
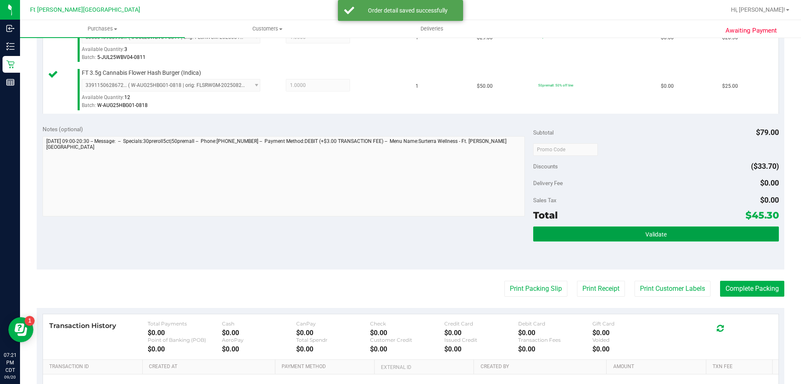
click at [682, 228] on button "Validate" at bounding box center [655, 233] width 245 height 15
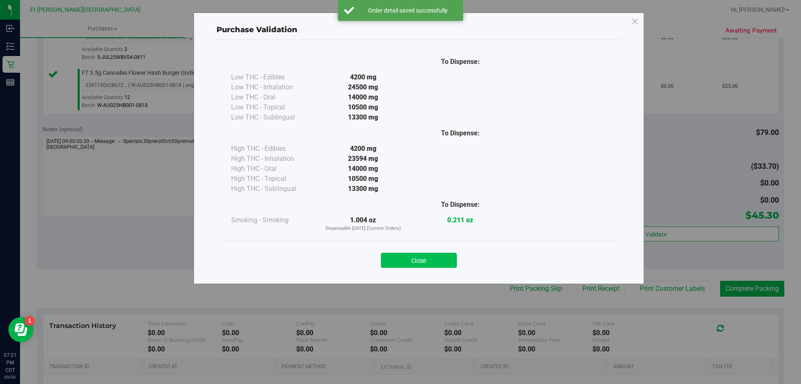
drag, startPoint x: 402, startPoint y: 253, endPoint x: 415, endPoint y: 267, distance: 18.6
click at [410, 263] on div "Close" at bounding box center [419, 257] width 380 height 21
click at [417, 267] on button "Close" at bounding box center [419, 259] width 76 height 15
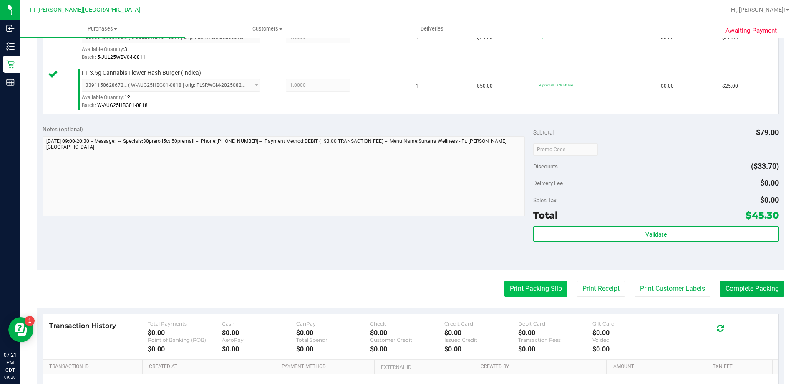
click at [541, 283] on button "Print Packing Slip" at bounding box center [536, 288] width 63 height 16
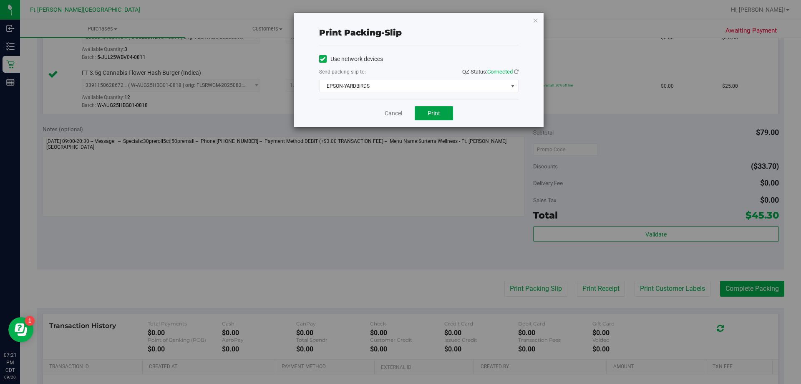
click at [446, 114] on button "Print" at bounding box center [434, 113] width 38 height 14
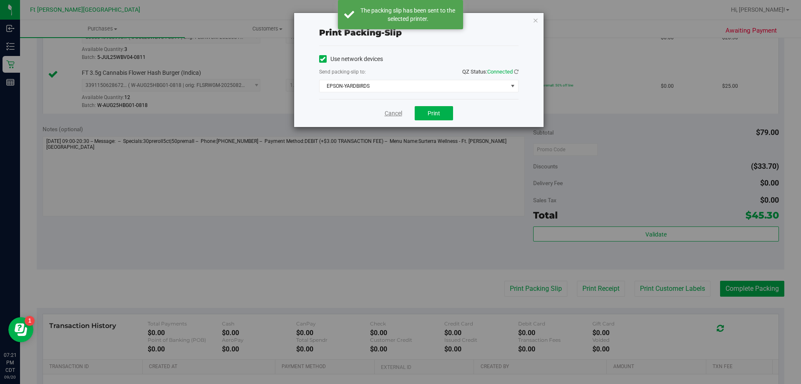
click at [395, 112] on link "Cancel" at bounding box center [394, 113] width 18 height 9
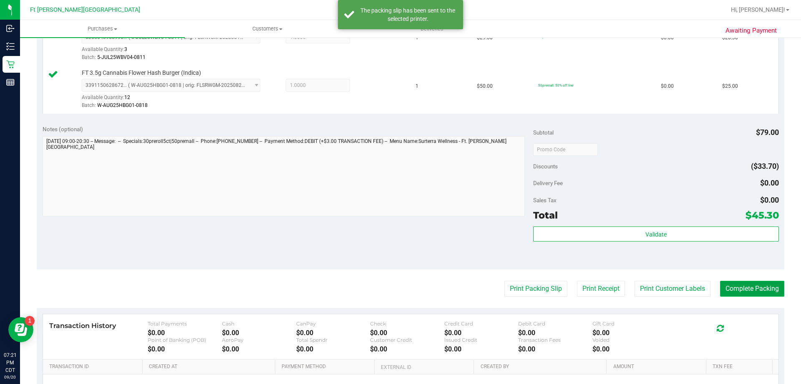
click at [774, 289] on button "Complete Packing" at bounding box center [752, 288] width 64 height 16
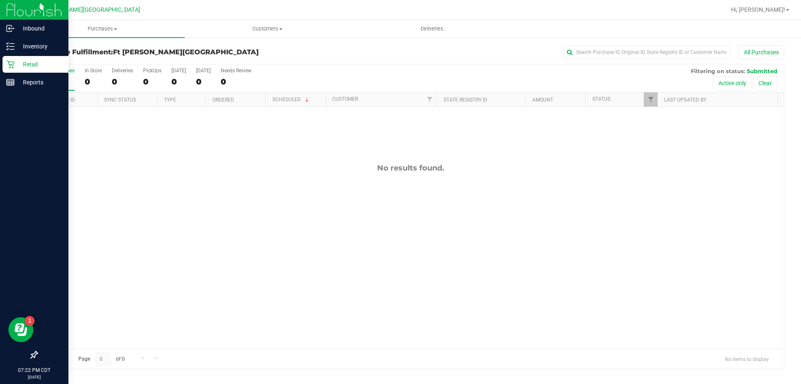
click at [11, 68] on div "Retail" at bounding box center [36, 64] width 66 height 17
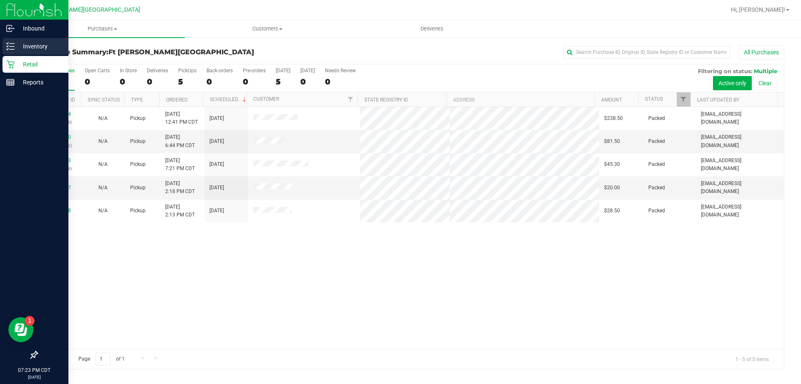
click at [25, 43] on p "Inventory" at bounding box center [40, 46] width 50 height 10
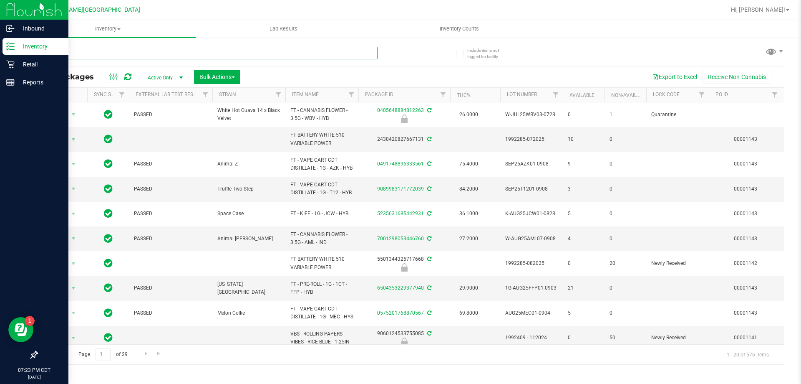
click at [157, 56] on input "text" at bounding box center [207, 53] width 341 height 13
type input "b"
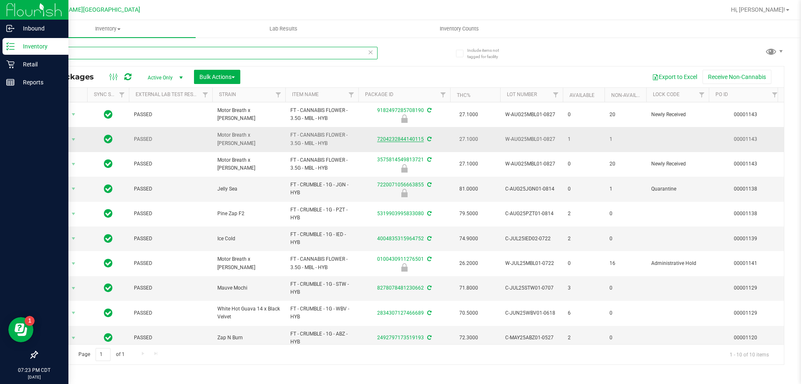
type input "mbl"
click at [403, 140] on link "7204232844140115" at bounding box center [400, 139] width 47 height 6
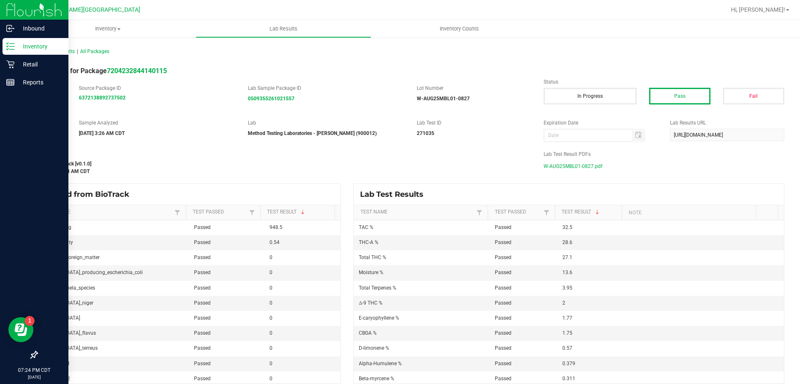
click at [578, 165] on span "W-AUG25MBL01-0827.pdf" at bounding box center [573, 166] width 59 height 13
click at [20, 46] on p "Inventory" at bounding box center [40, 46] width 50 height 10
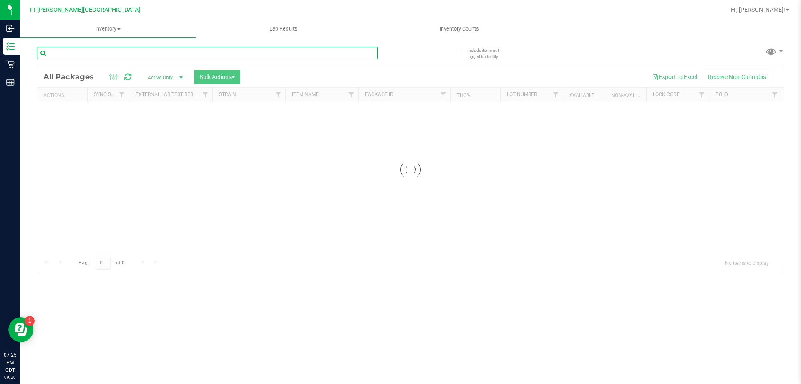
click at [105, 52] on div "Inventory All packages All inventory Waste log Create inventory Lab Results Inv…" at bounding box center [410, 202] width 781 height 364
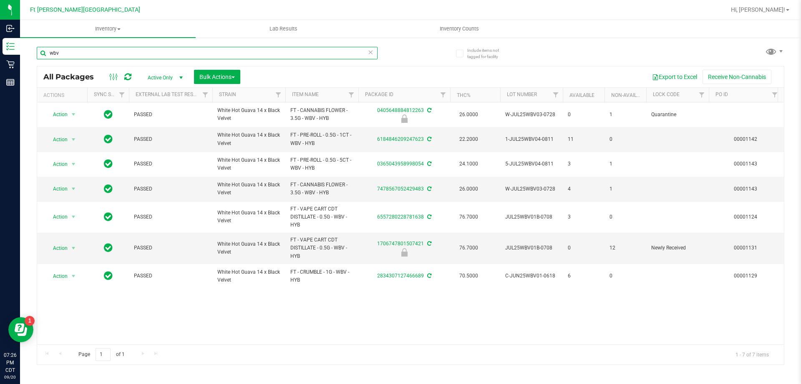
type input "wbv"
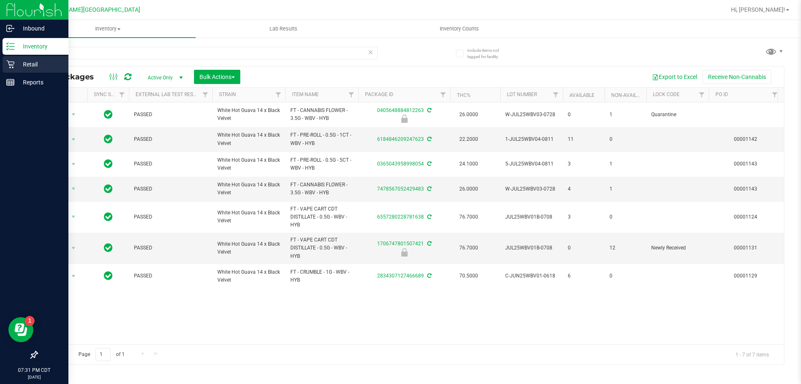
click at [18, 61] on p "Retail" at bounding box center [40, 64] width 50 height 10
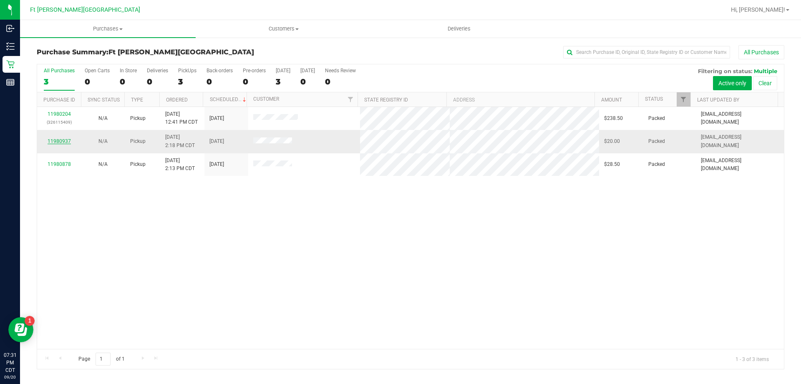
click at [65, 139] on link "11980937" at bounding box center [59, 141] width 23 height 6
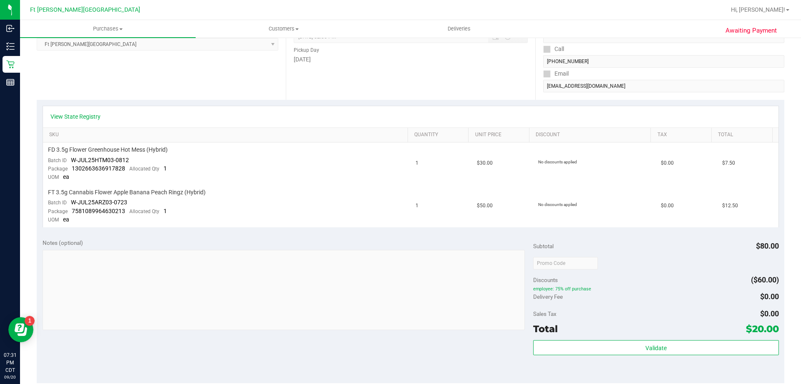
scroll to position [250, 0]
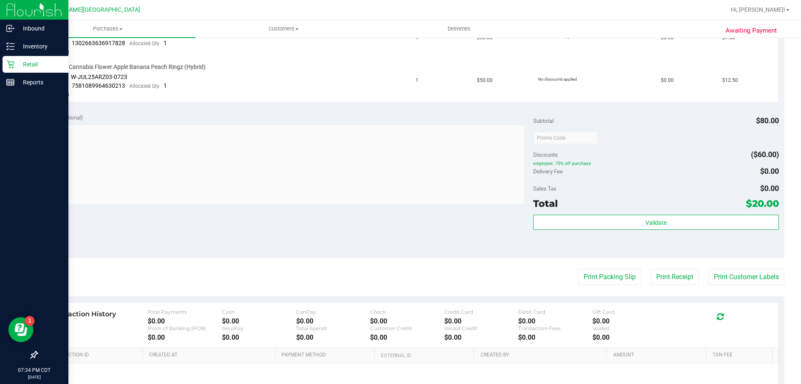
click at [23, 60] on p "Retail" at bounding box center [40, 64] width 50 height 10
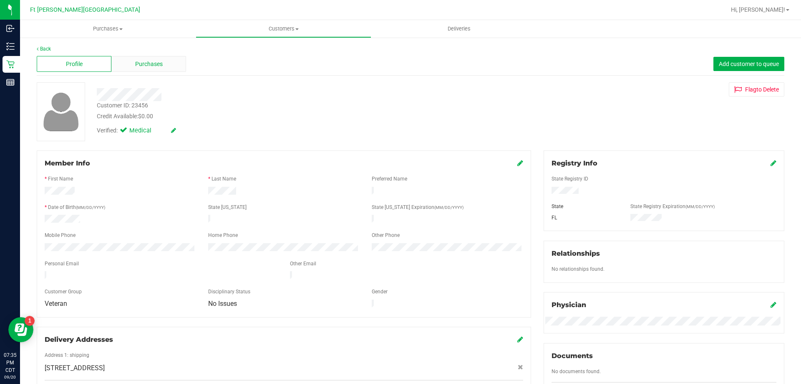
click at [144, 67] on span "Purchases" at bounding box center [149, 64] width 28 height 9
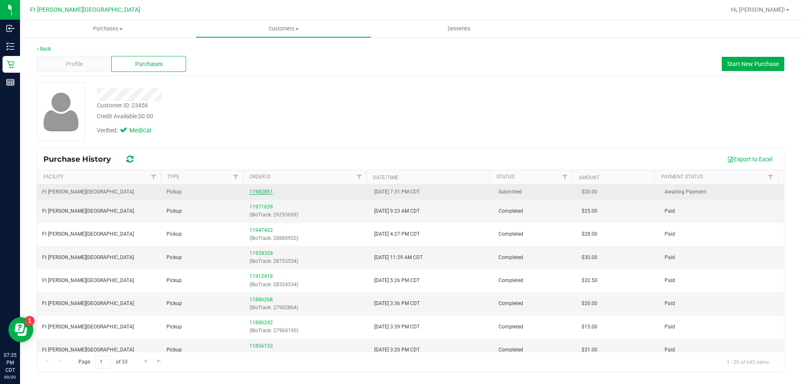
click at [264, 190] on link "11982851" at bounding box center [261, 192] width 23 height 6
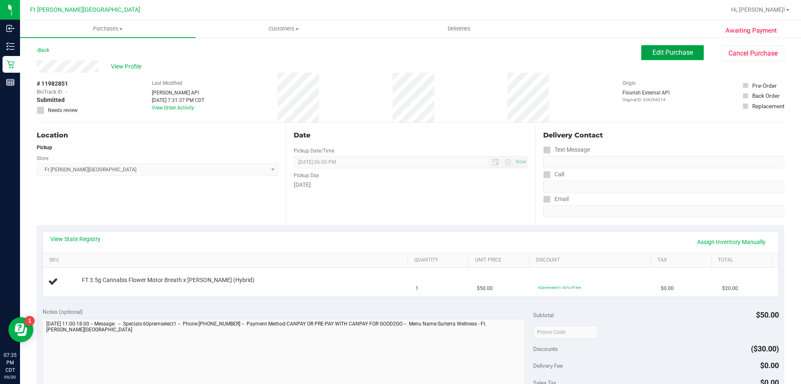
click at [677, 55] on span "Edit Purchase" at bounding box center [673, 52] width 40 height 8
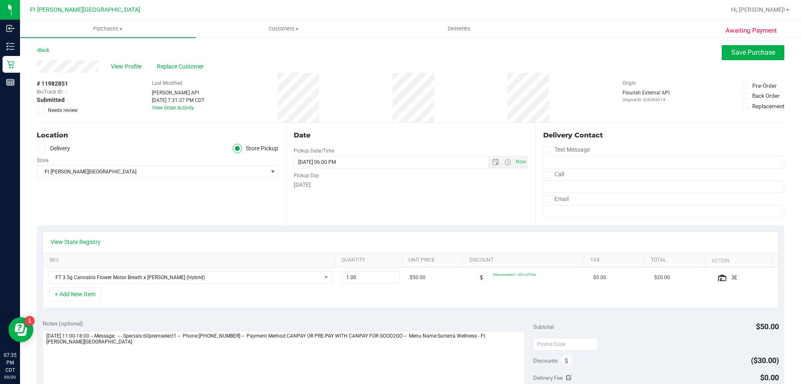
click at [41, 110] on icon at bounding box center [40, 110] width 5 height 0
click at [0, 0] on input "Needs review" at bounding box center [0, 0] width 0 height 0
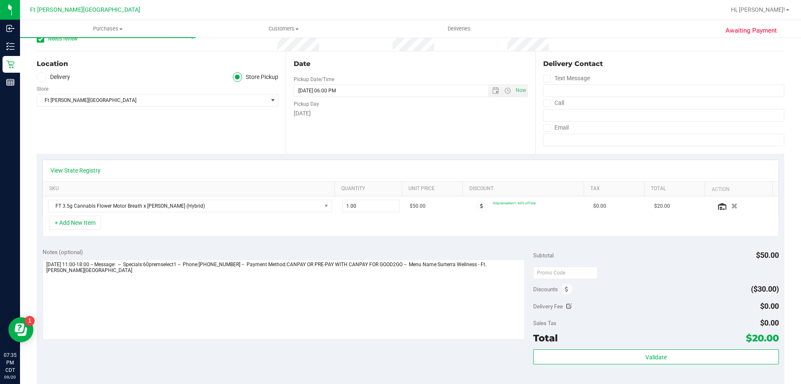
scroll to position [125, 0]
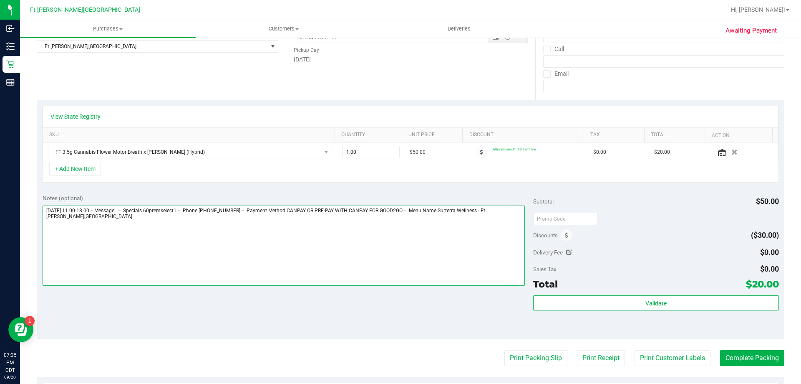
click at [432, 228] on textarea at bounding box center [284, 245] width 483 height 80
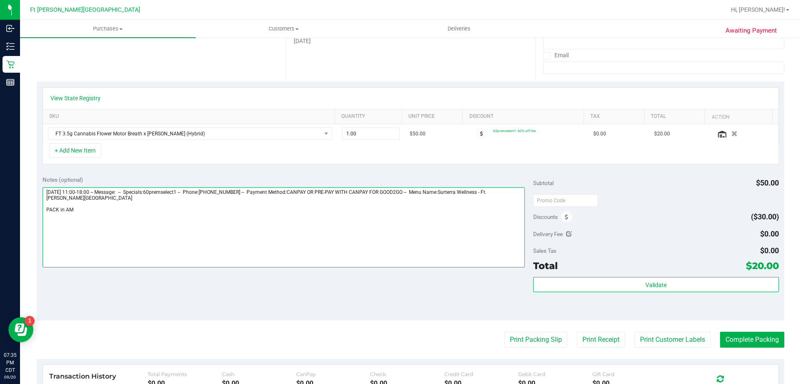
scroll to position [291, 0]
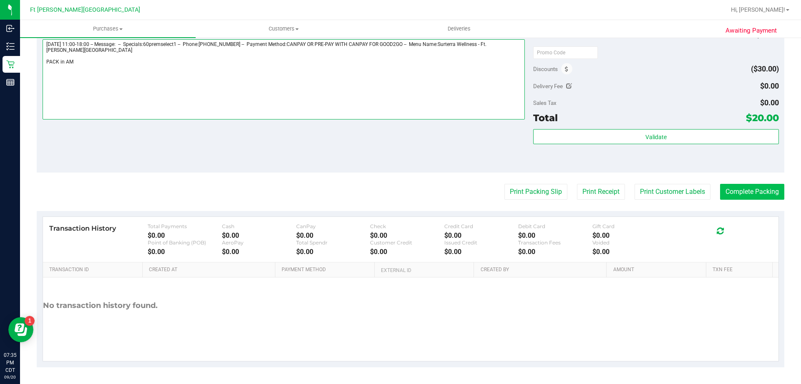
type textarea "[DATE] 11:00-18:00 -- Message: -- Specials:60premselect1 -- Phone:[PHONE_NUMBER…"
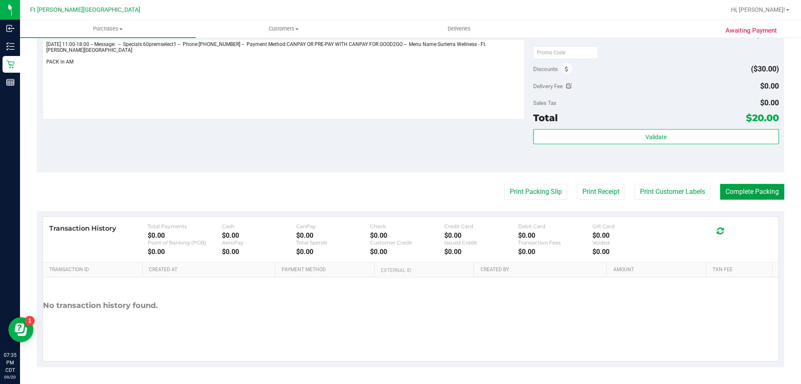
click at [760, 191] on button "Complete Packing" at bounding box center [752, 192] width 64 height 16
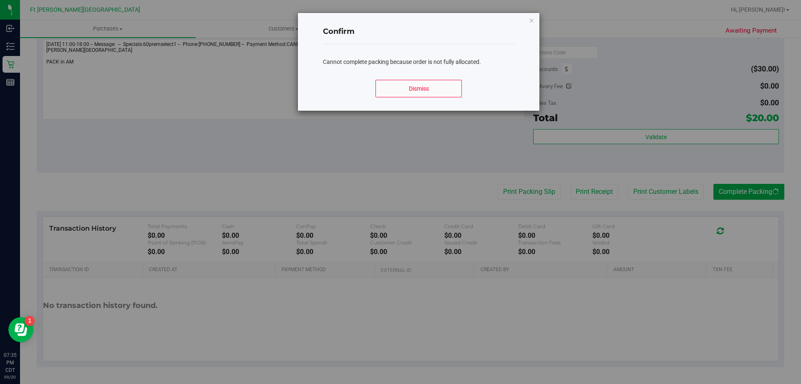
drag, startPoint x: 424, startPoint y: 108, endPoint x: 421, endPoint y: 96, distance: 12.0
click at [424, 107] on div "Dismiss" at bounding box center [419, 92] width 192 height 38
click at [421, 96] on button "Dismiss" at bounding box center [419, 89] width 86 height 18
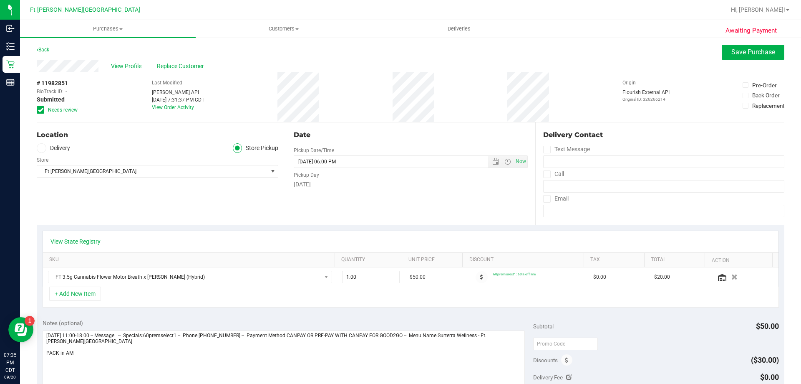
scroll to position [0, 0]
click at [768, 54] on span "Save Purchase" at bounding box center [754, 52] width 44 height 8
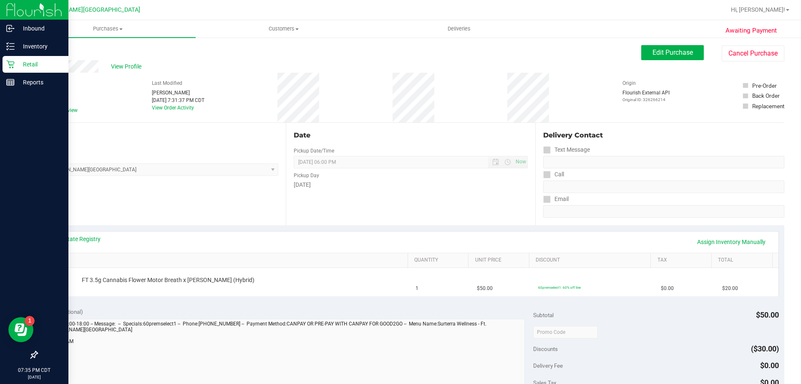
click at [36, 66] on p "Retail" at bounding box center [40, 64] width 50 height 10
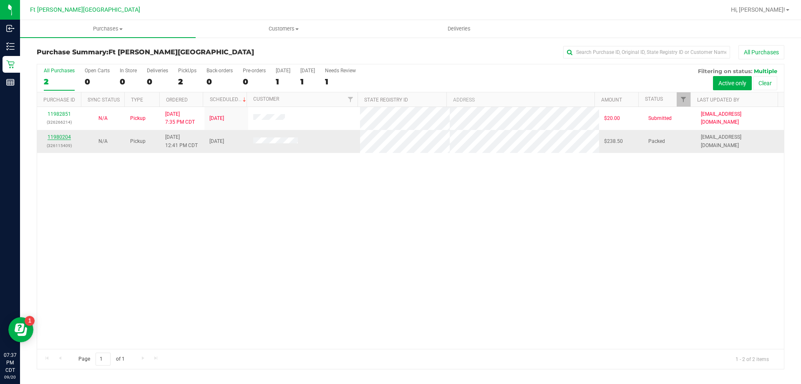
click at [60, 137] on link "11980204" at bounding box center [59, 137] width 23 height 6
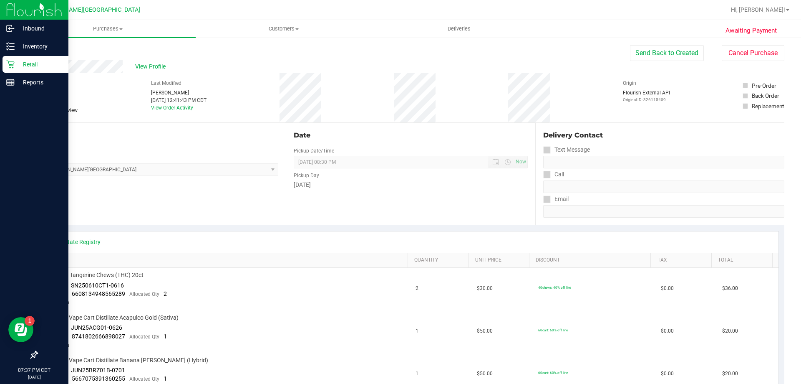
click at [9, 68] on div "Retail" at bounding box center [36, 64] width 66 height 17
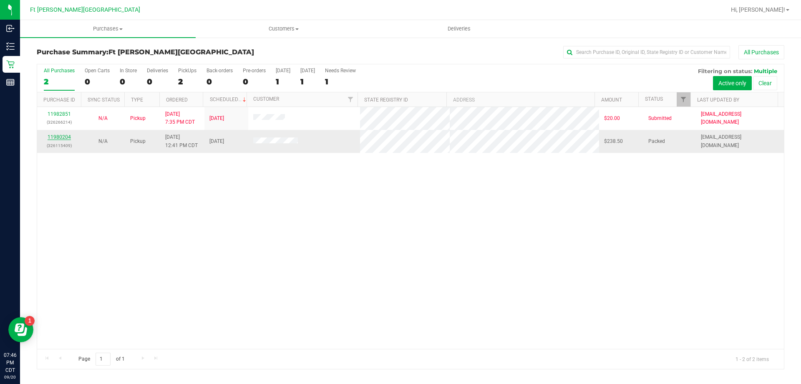
click at [52, 136] on link "11980204" at bounding box center [59, 137] width 23 height 6
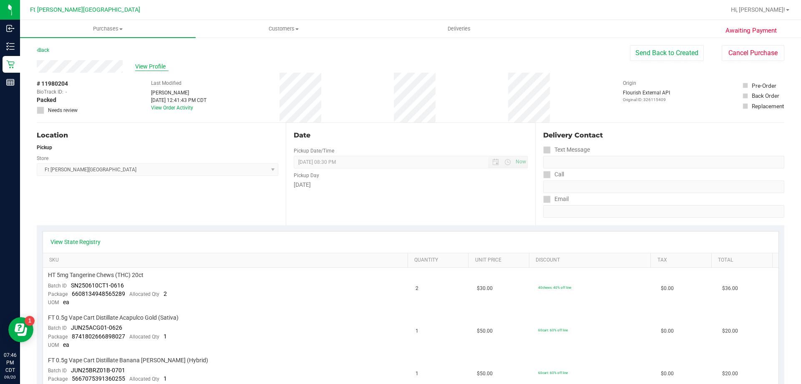
click at [161, 66] on span "View Profile" at bounding box center [151, 66] width 33 height 9
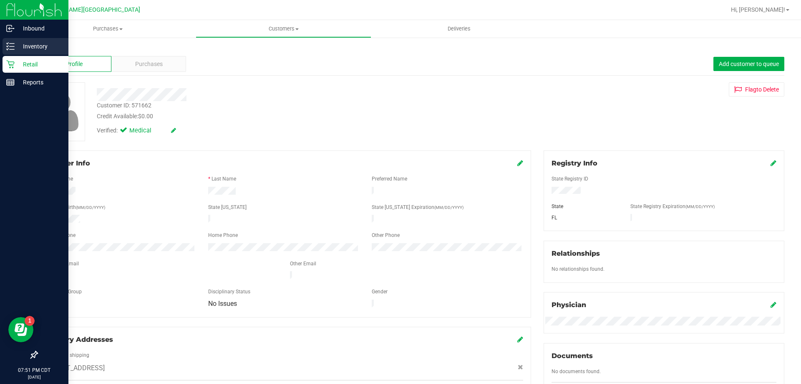
click at [23, 47] on p "Inventory" at bounding box center [40, 46] width 50 height 10
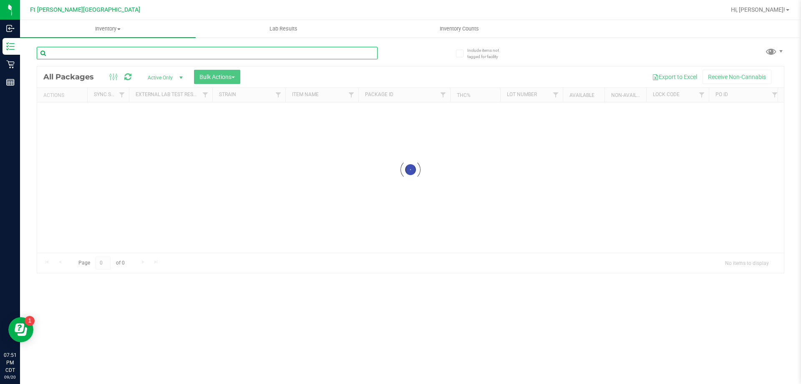
click at [119, 53] on input "text" at bounding box center [207, 53] width 341 height 13
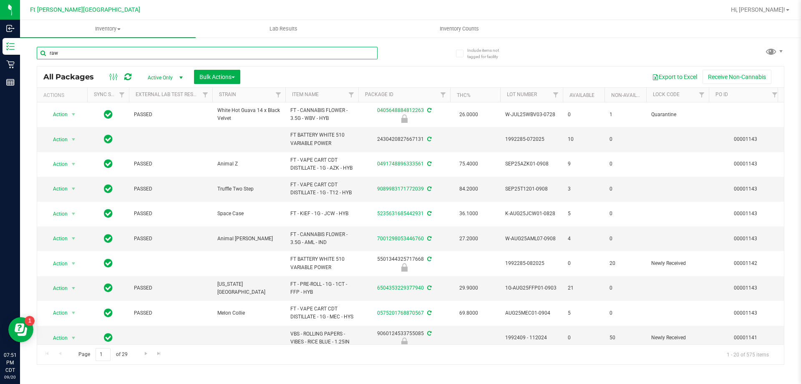
type input "raw"
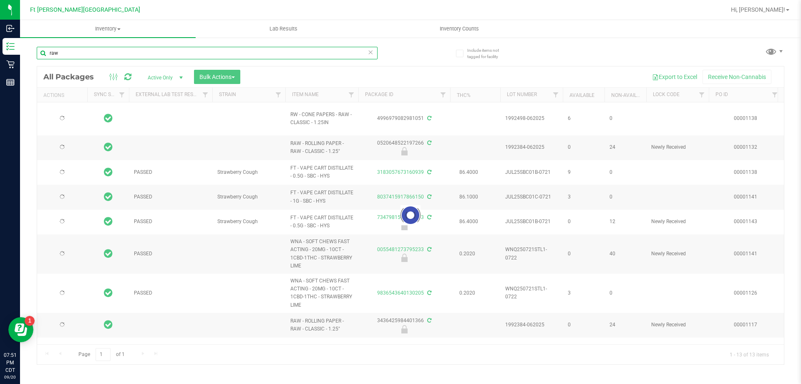
type input "[DATE]"
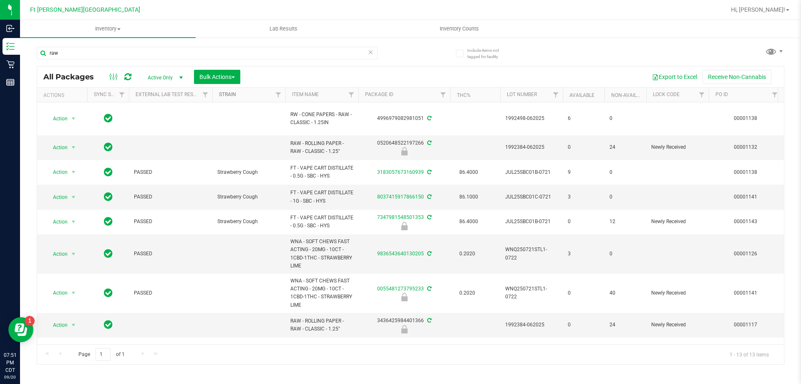
click at [229, 93] on link "Strain" at bounding box center [227, 94] width 17 height 6
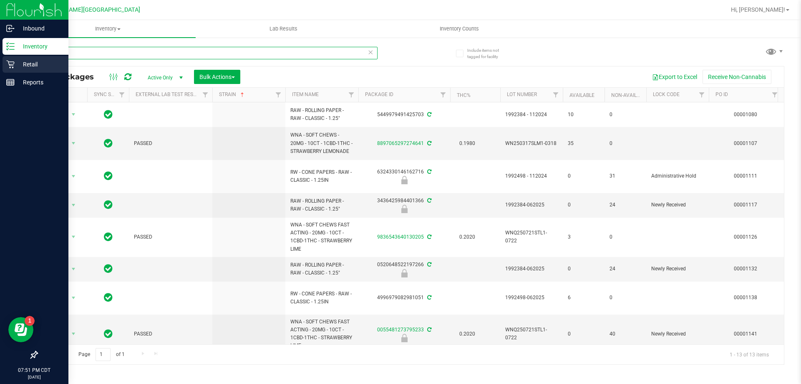
drag, startPoint x: 100, startPoint y: 54, endPoint x: 0, endPoint y: 73, distance: 101.5
click at [0, 73] on div "Inbound Inventory Retail Reports 07:51 PM CDT [DATE] 09/20 Ft [PERSON_NAME][GEO…" at bounding box center [400, 192] width 801 height 384
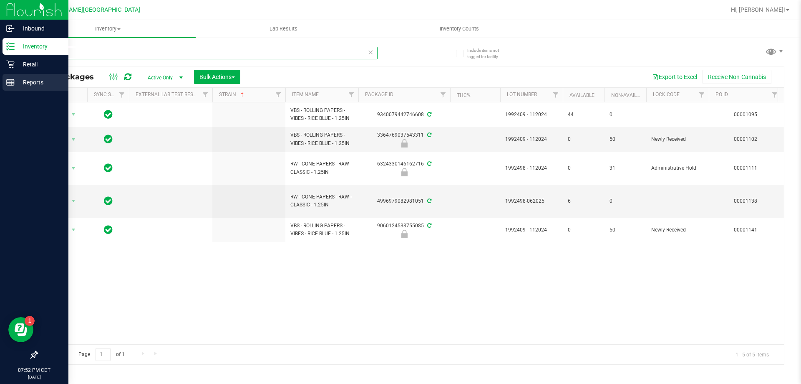
drag, startPoint x: 81, startPoint y: 56, endPoint x: 28, endPoint y: 75, distance: 56.1
click at [5, 61] on div "Inbound Inventory Retail Reports 07:52 PM CDT [DATE] 09/20 Ft [PERSON_NAME][GEO…" at bounding box center [400, 192] width 801 height 384
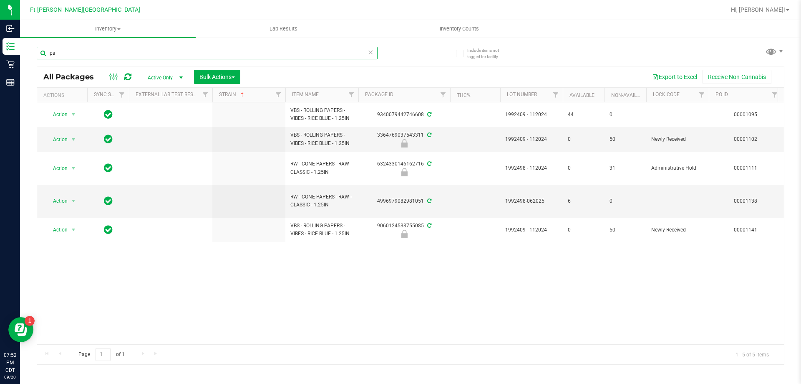
type input "p"
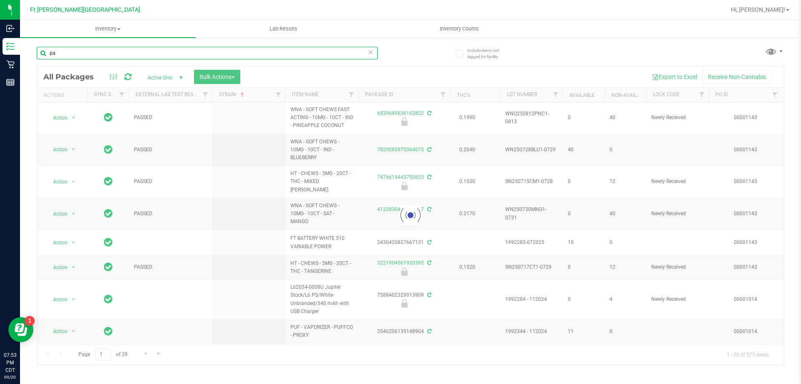
type input "p"
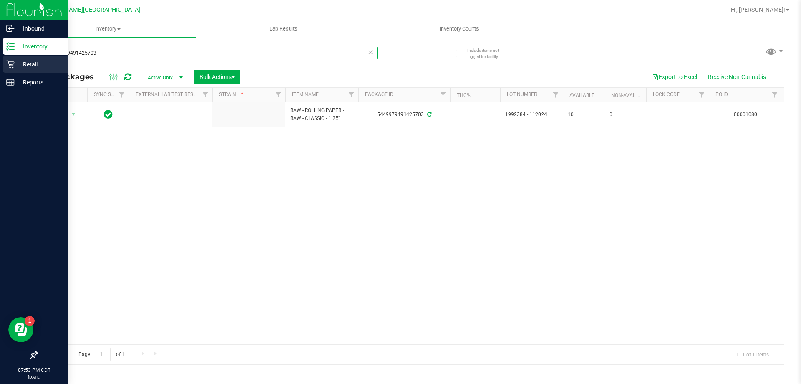
drag, startPoint x: 118, startPoint y: 53, endPoint x: 0, endPoint y: 63, distance: 118.1
click at [1, 65] on div "Inbound Inventory Retail Reports 07:53 PM CDT [DATE] 09/20 Ft [PERSON_NAME][GEO…" at bounding box center [400, 192] width 801 height 384
type input "raw"
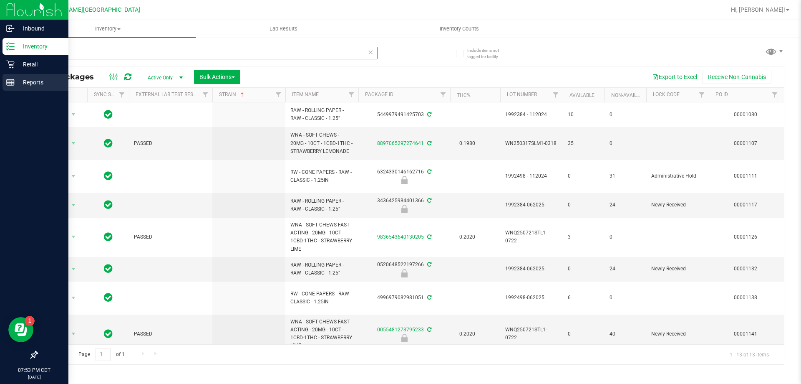
drag, startPoint x: 90, startPoint y: 54, endPoint x: 0, endPoint y: 75, distance: 92.2
click at [0, 75] on div "Inbound Inventory Retail Reports 07:53 PM CDT [DATE] 09/20 Ft [PERSON_NAME][GEO…" at bounding box center [400, 192] width 801 height 384
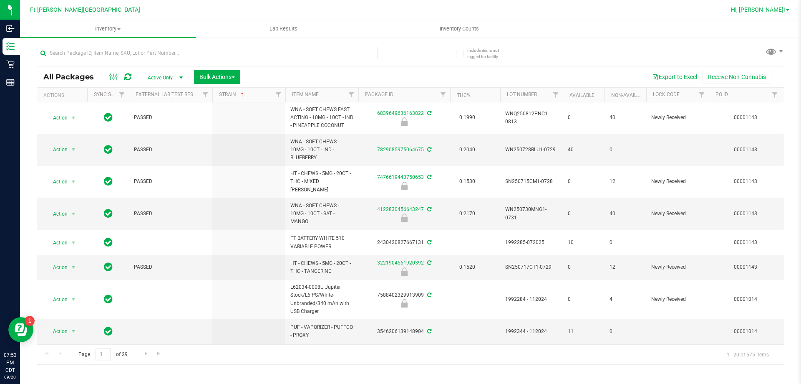
click at [756, 9] on span "Hi, [PERSON_NAME]!" at bounding box center [758, 9] width 54 height 7
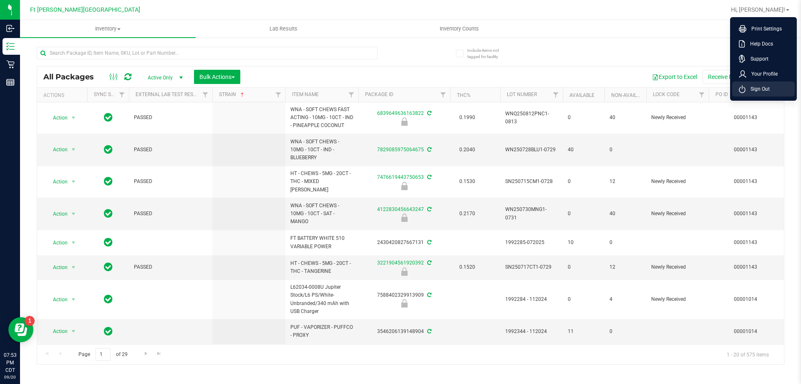
click at [758, 92] on span "Sign Out" at bounding box center [758, 89] width 24 height 8
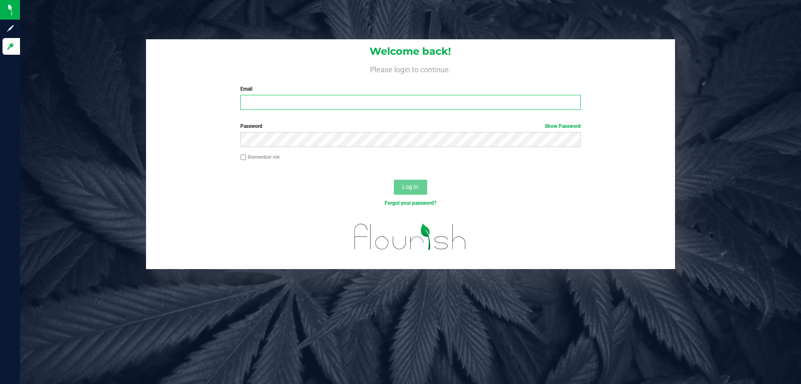
click at [260, 108] on input "Email" at bounding box center [410, 102] width 340 height 15
type input "[EMAIL_ADDRESS][DOMAIN_NAME]"
click at [394, 179] on button "Log In" at bounding box center [410, 186] width 33 height 15
